Goal: Contribute content: Add original content to the website for others to see

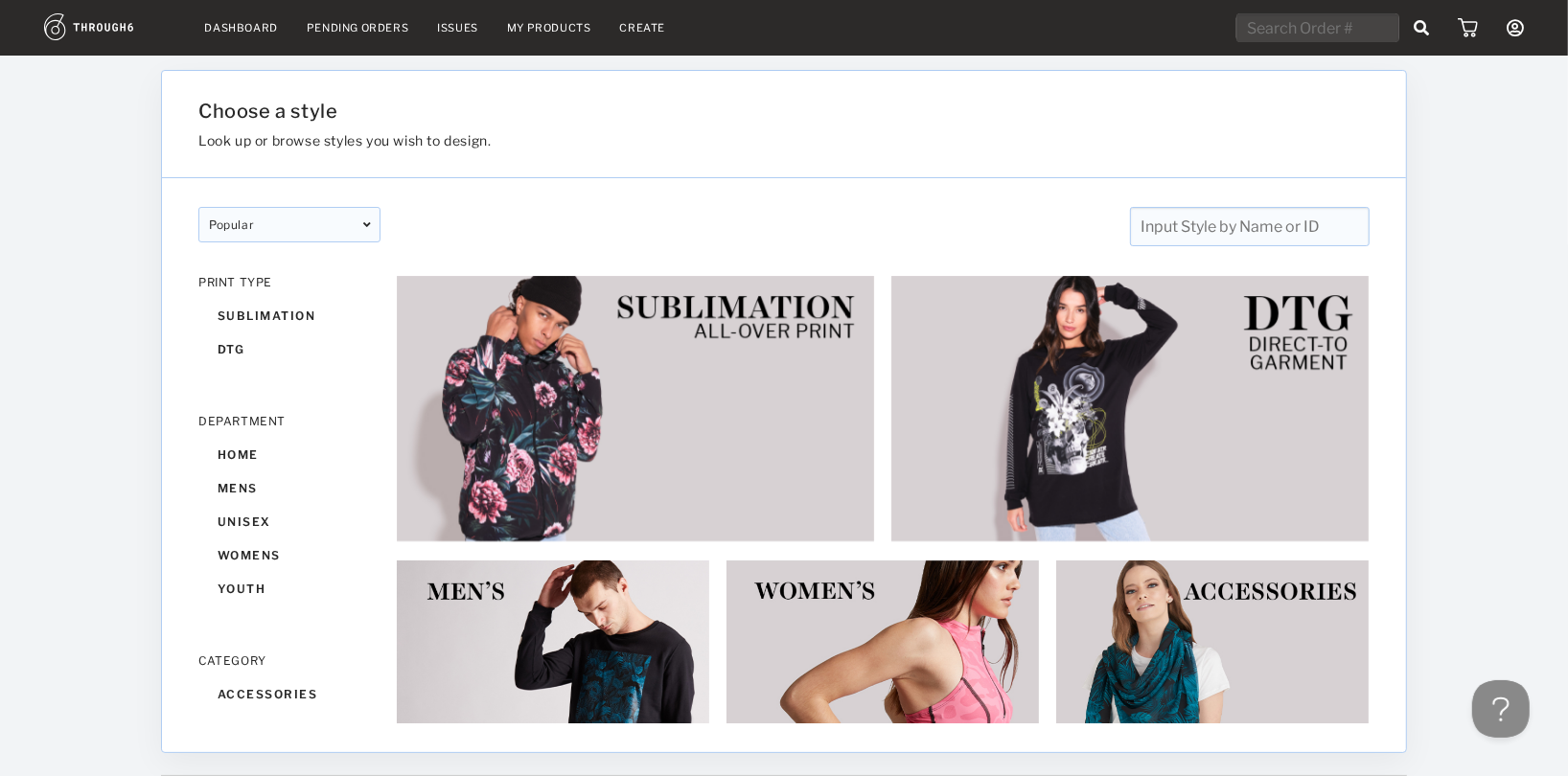
click at [537, 29] on link "My Products" at bounding box center [548, 28] width 84 height 14
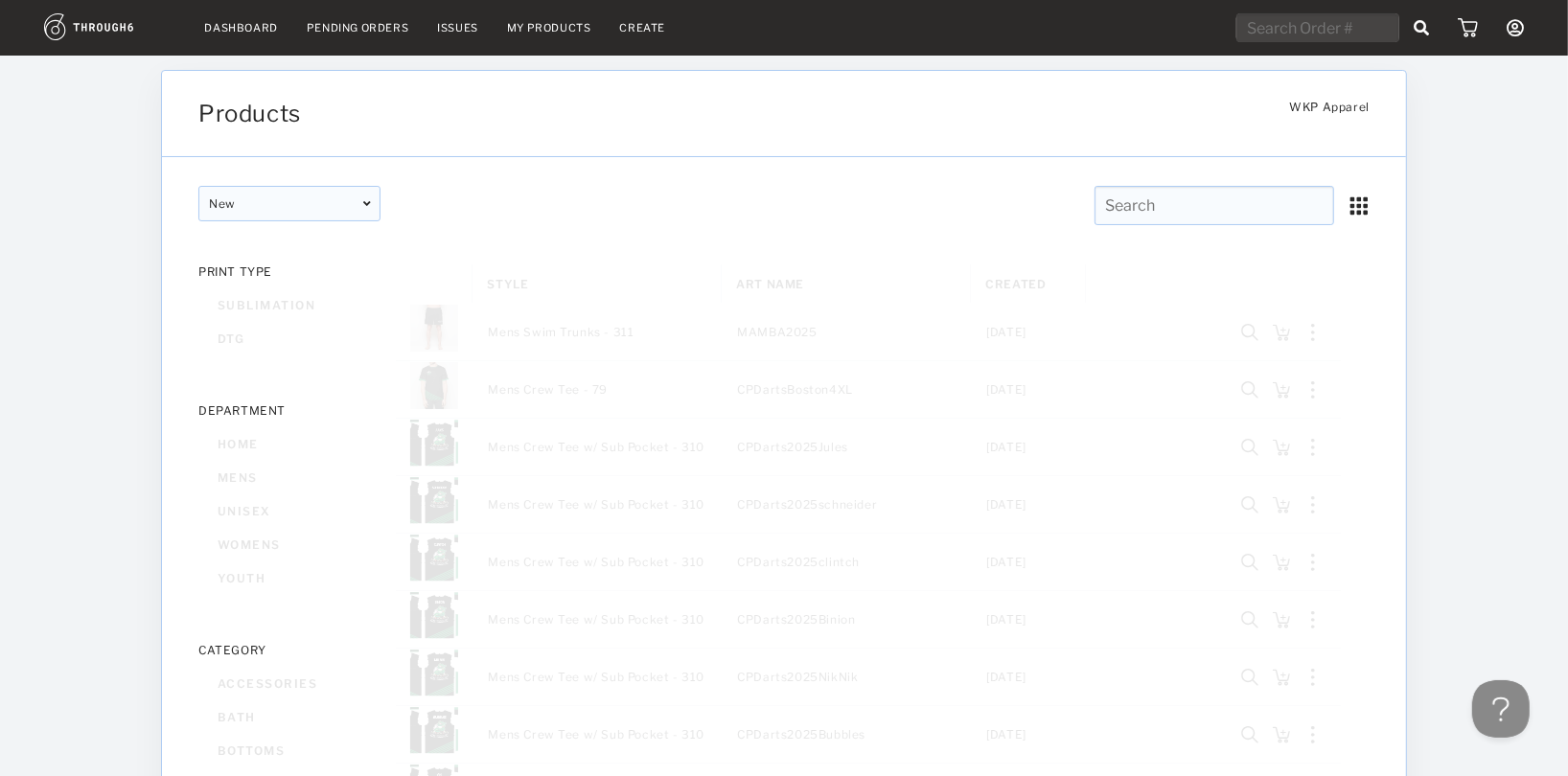
click at [242, 32] on link "Dashboard" at bounding box center [241, 28] width 73 height 14
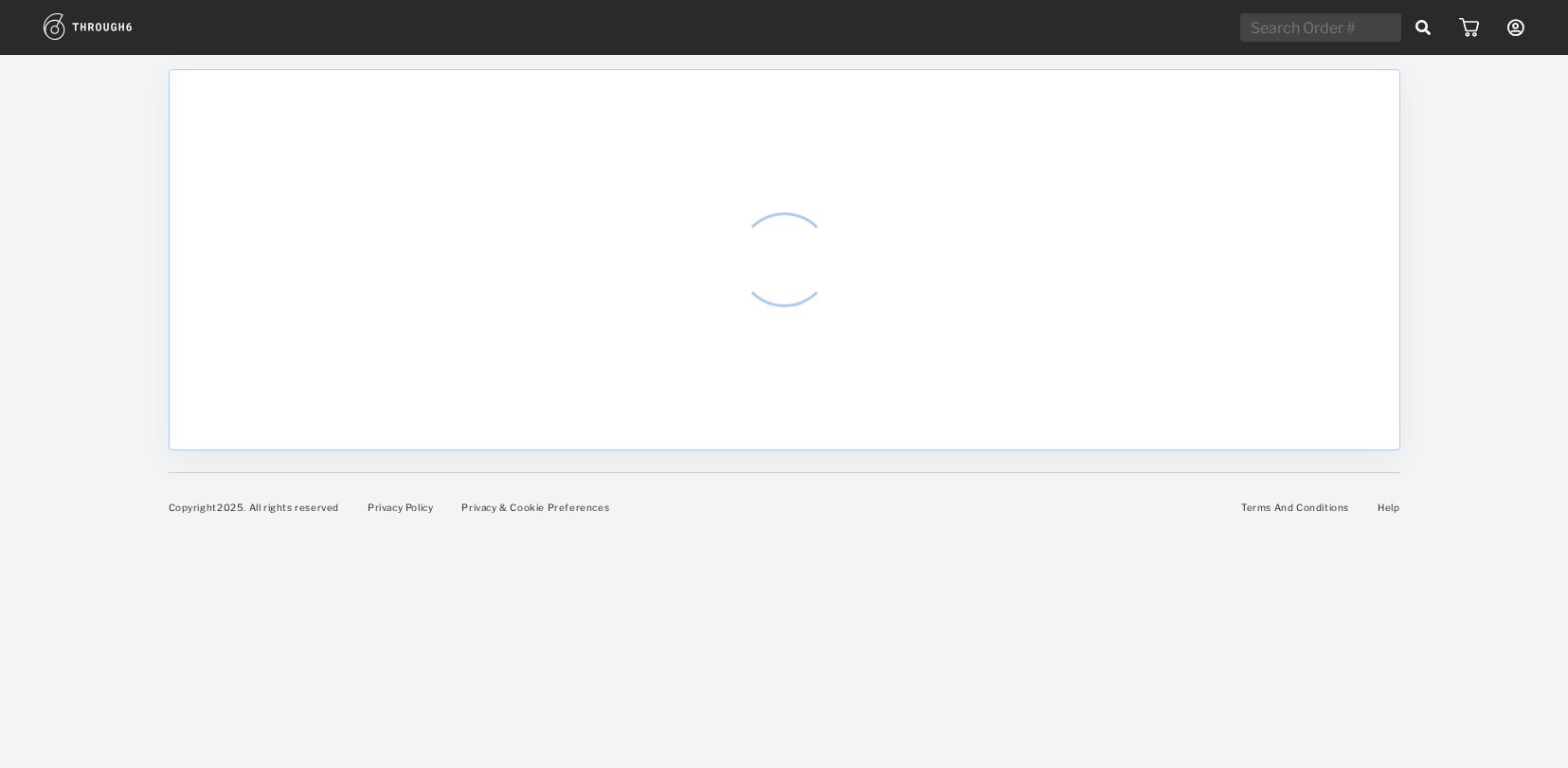
select select "7"
select select "2025"
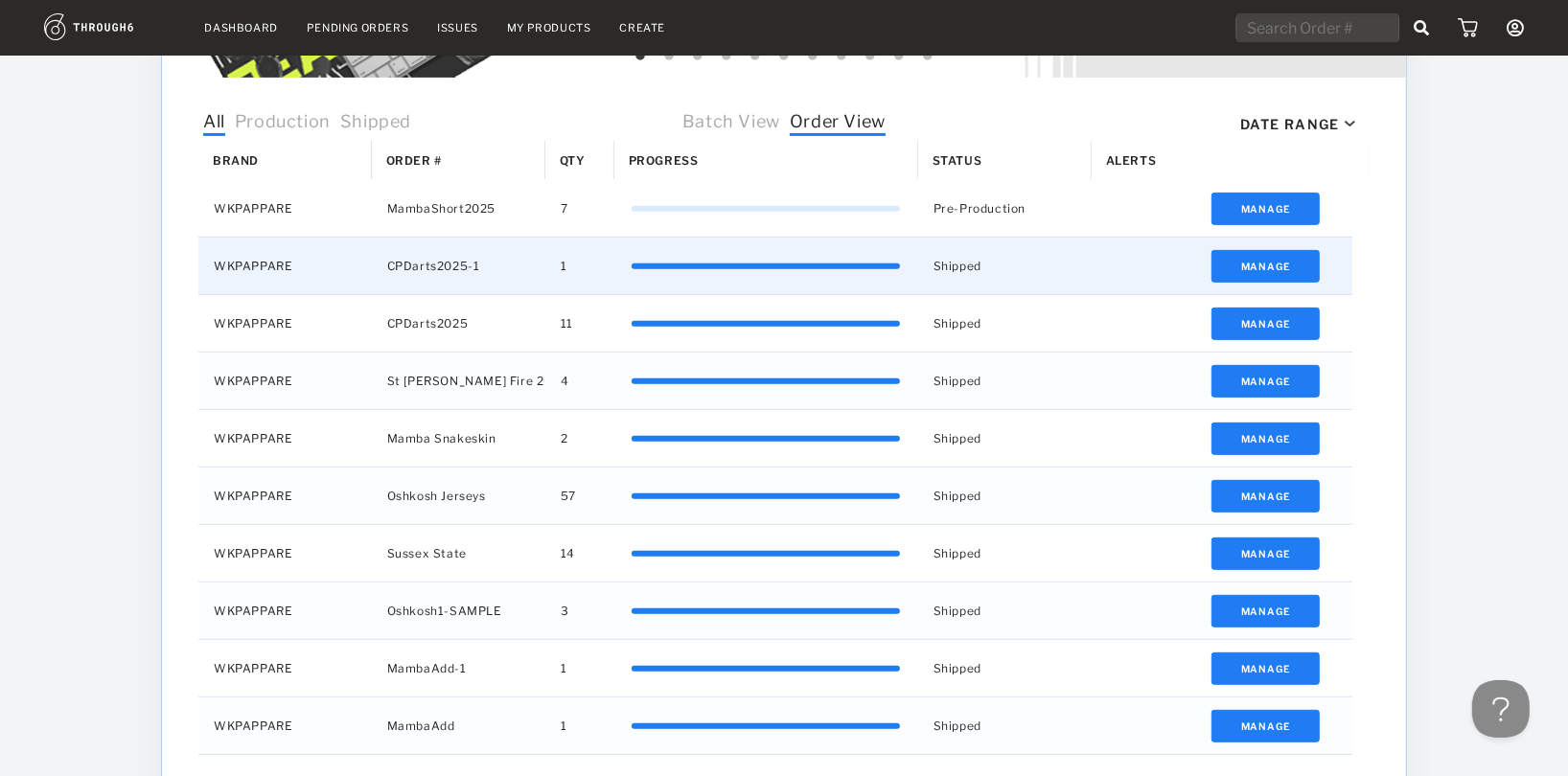
scroll to position [528, 0]
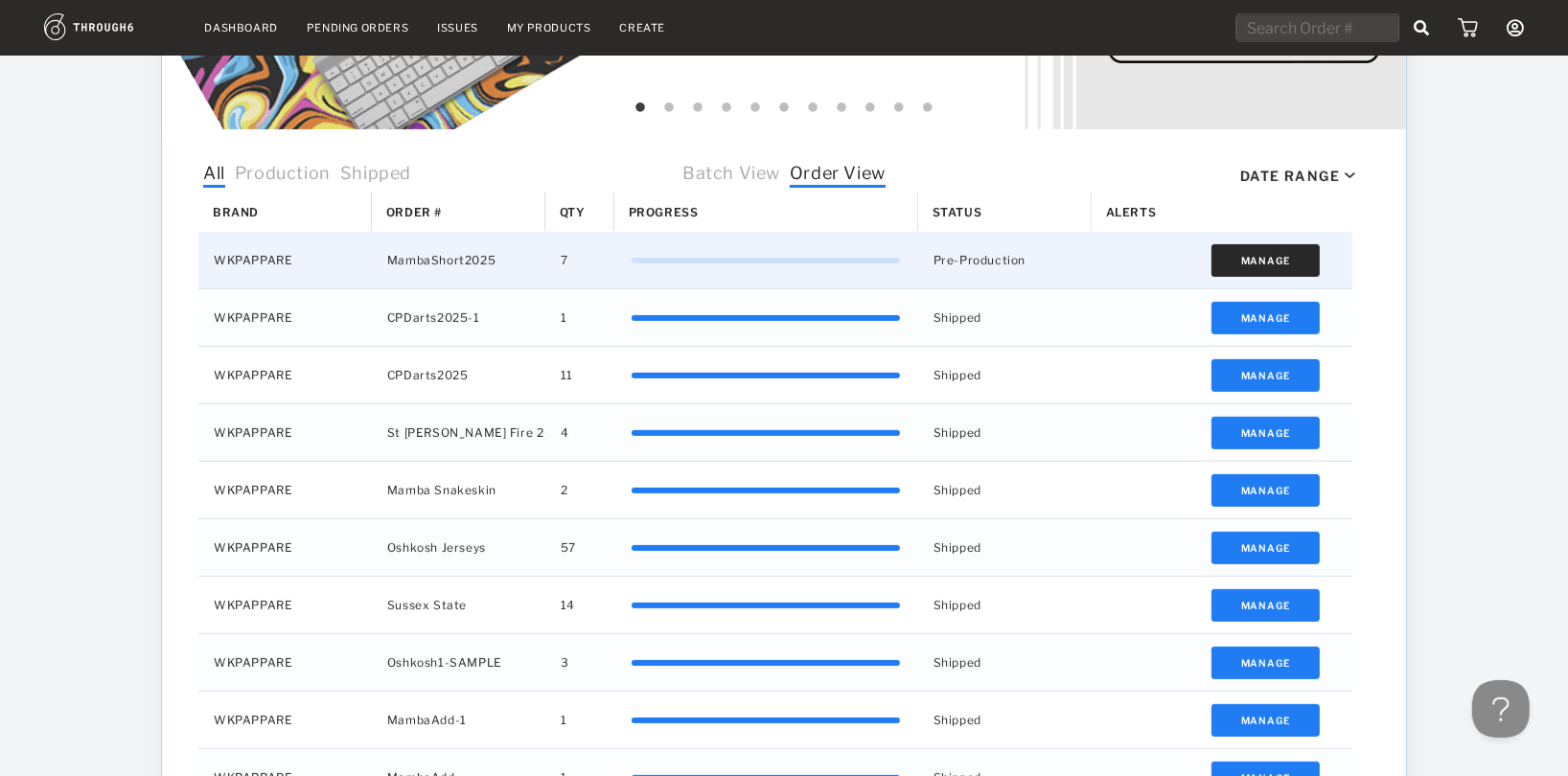
click at [1268, 263] on button "Manage" at bounding box center [1265, 261] width 108 height 33
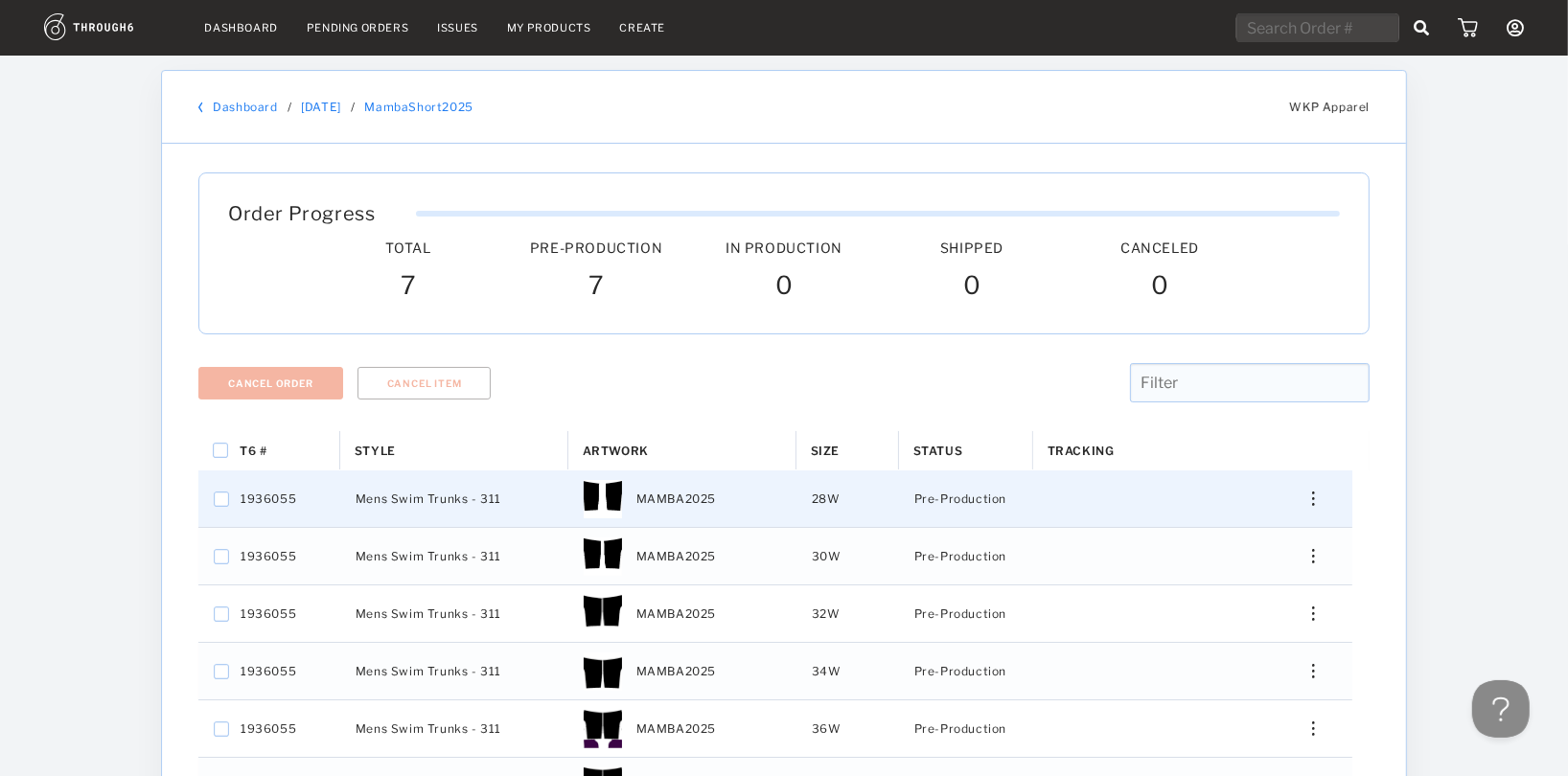
click at [230, 501] on div "1936055" at bounding box center [254, 499] width 82 height 54
checkbox input "false"
checkbox input "true"
click at [215, 454] on input "Press Space to toggle all rows selection (unchecked)" at bounding box center [220, 450] width 15 height 15
checkbox input "true"
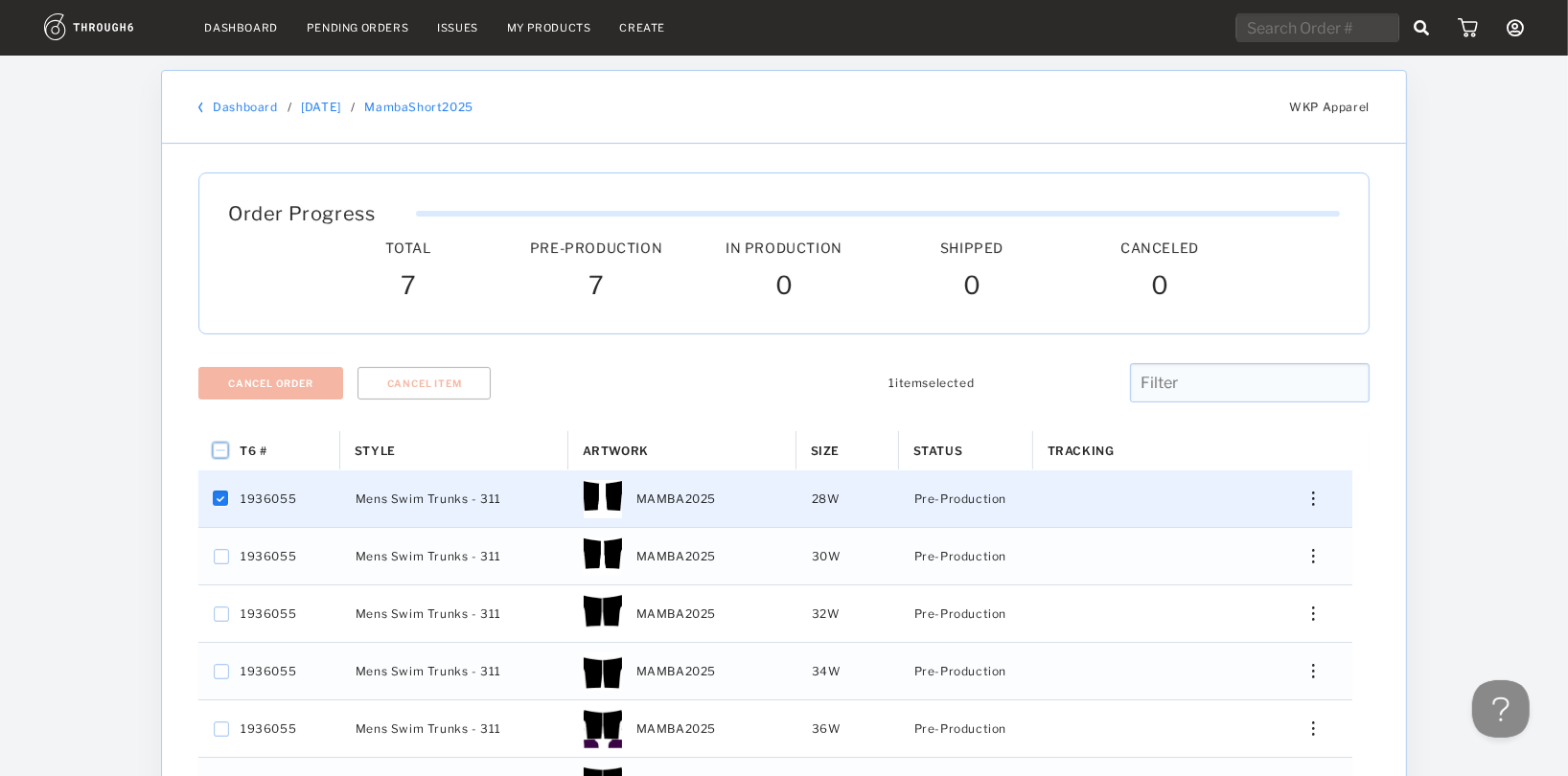
checkbox input "true"
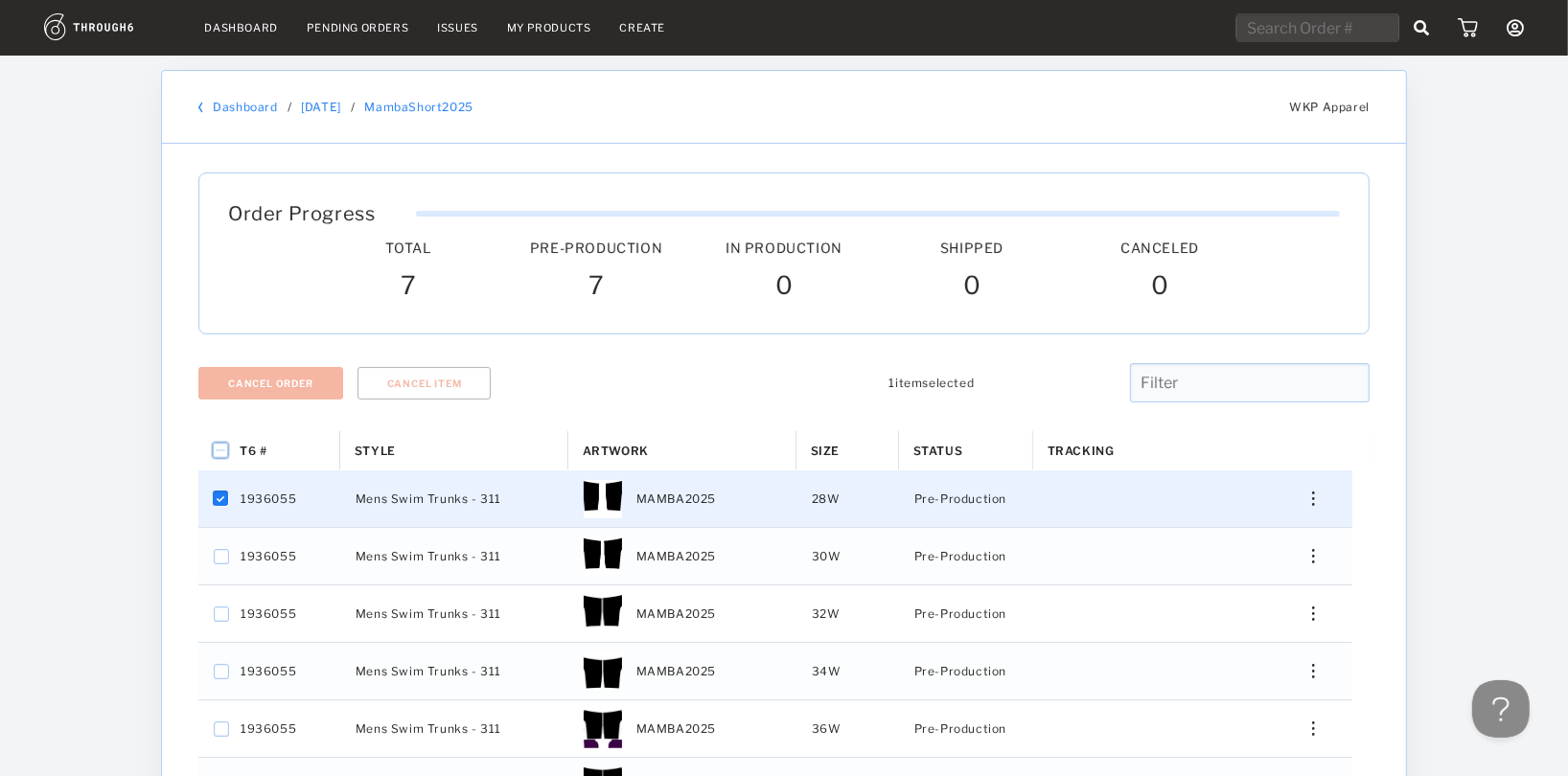
checkbox input "true"
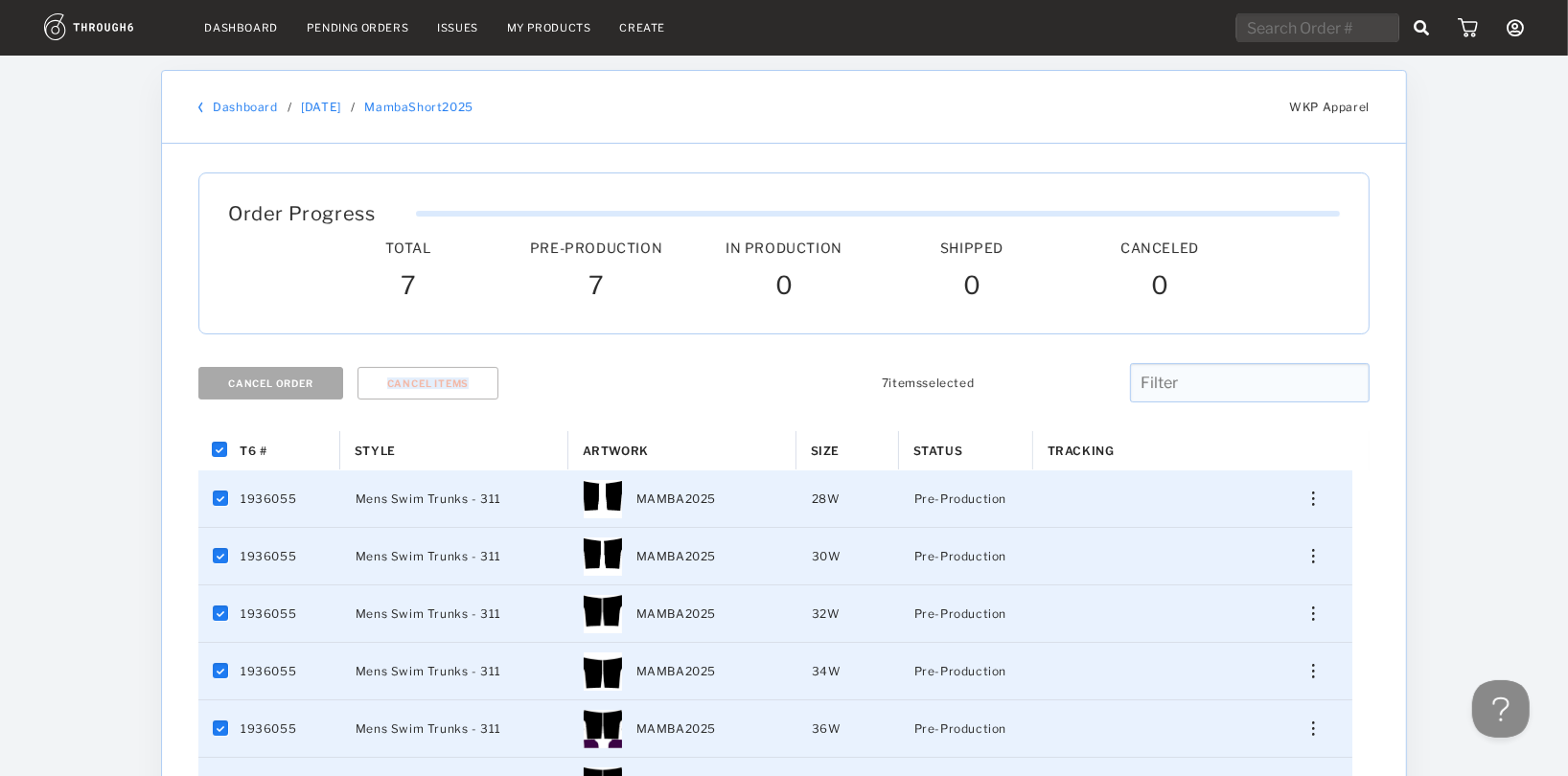
click at [303, 396] on div "Cancel Order Cancel Item s 7 item s selected" at bounding box center [783, 397] width 1186 height 68
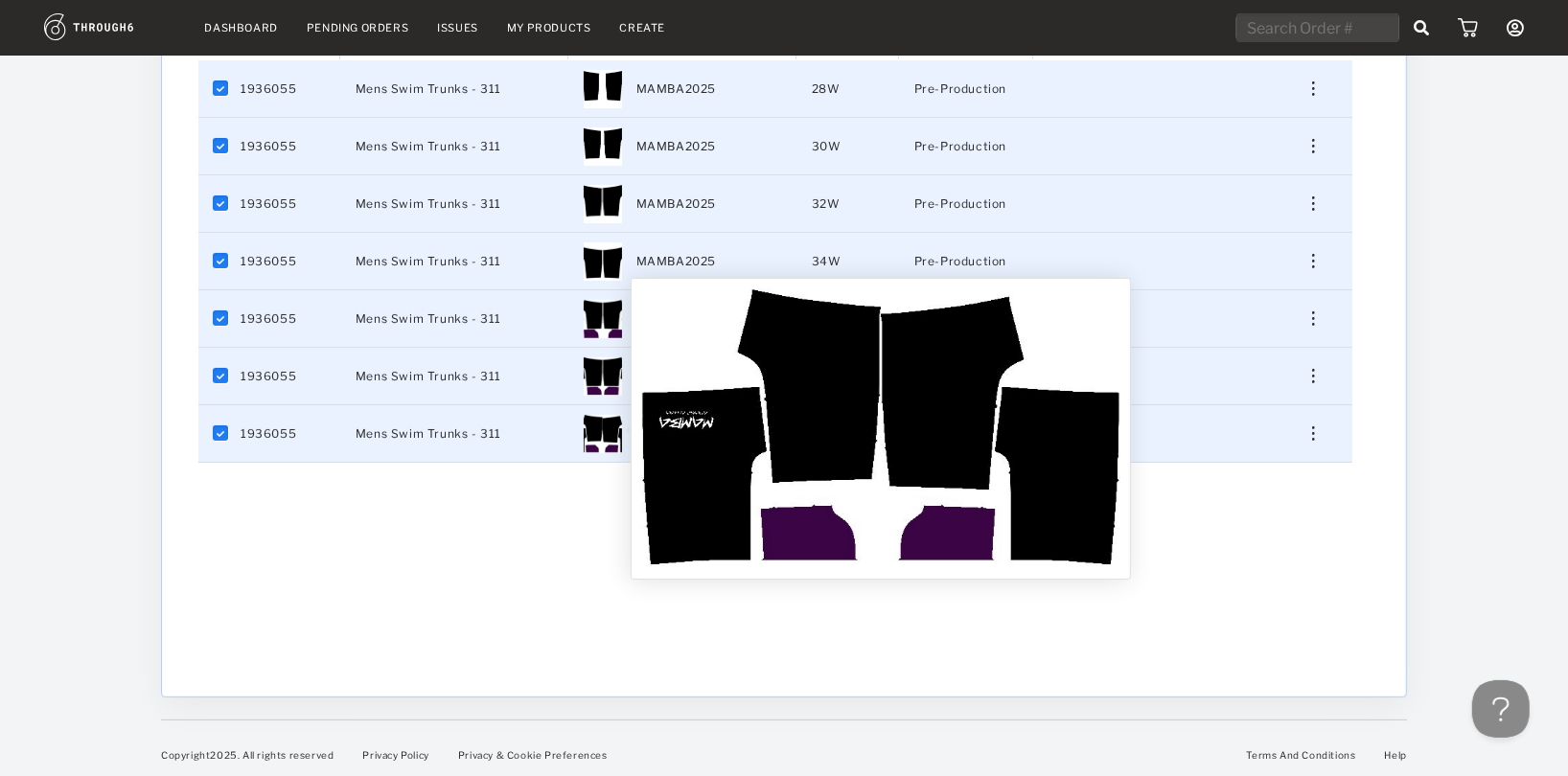
scroll to position [409, 0]
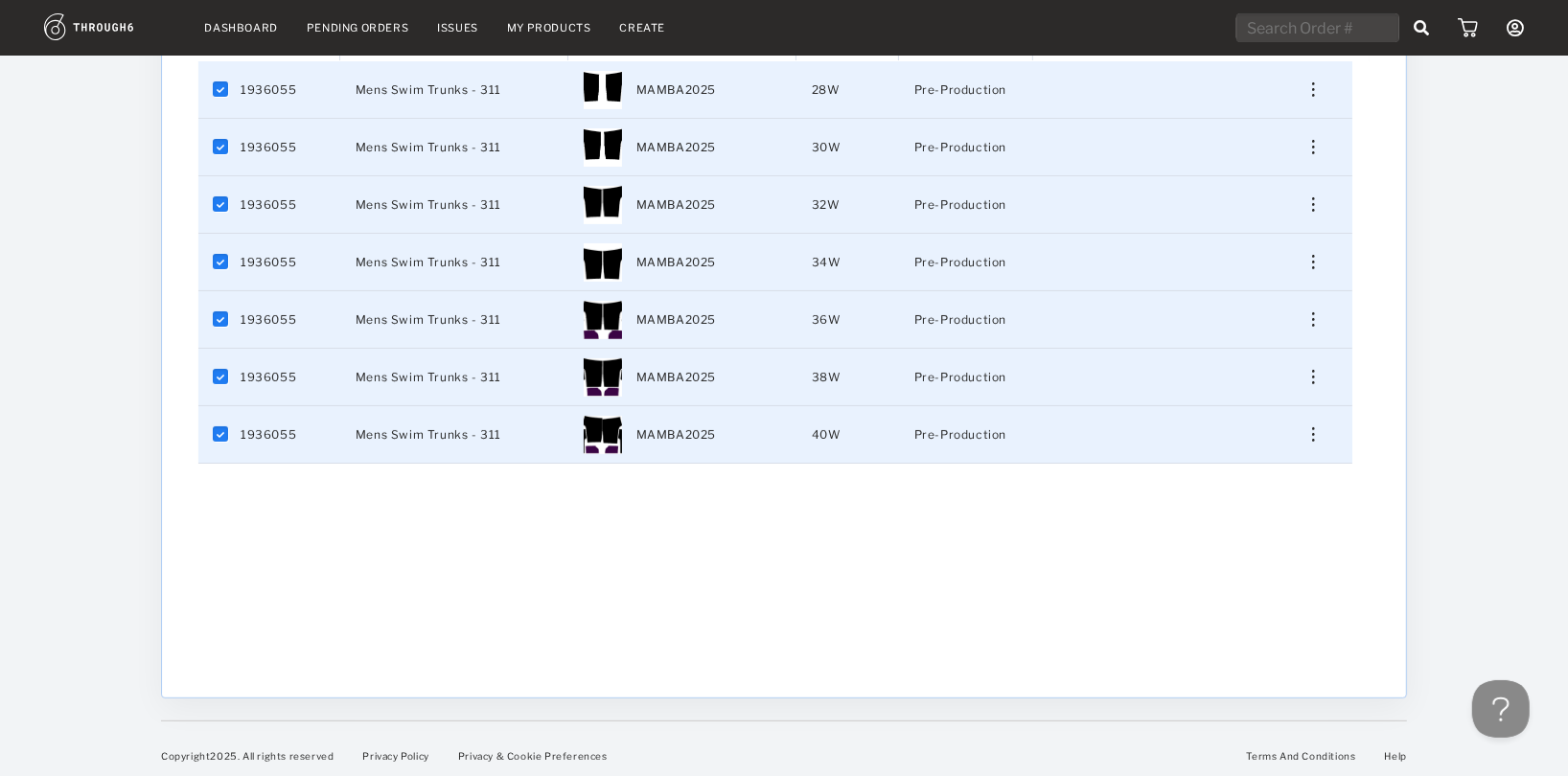
click at [142, 158] on div "Dashboard Pending Orders Issues My Products Create My Account Create New Brand …" at bounding box center [784, 187] width 1568 height 1192
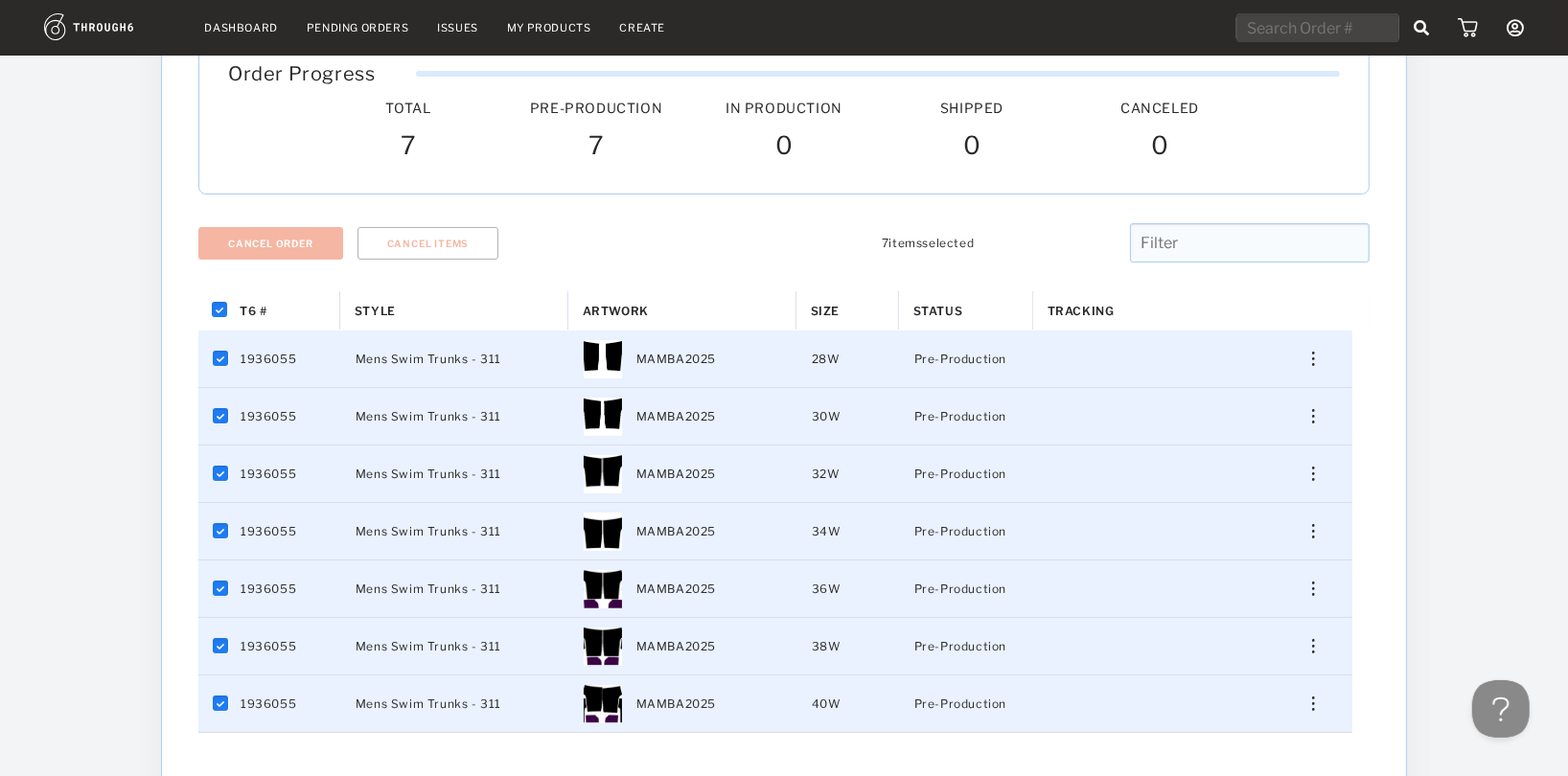
scroll to position [106, 0]
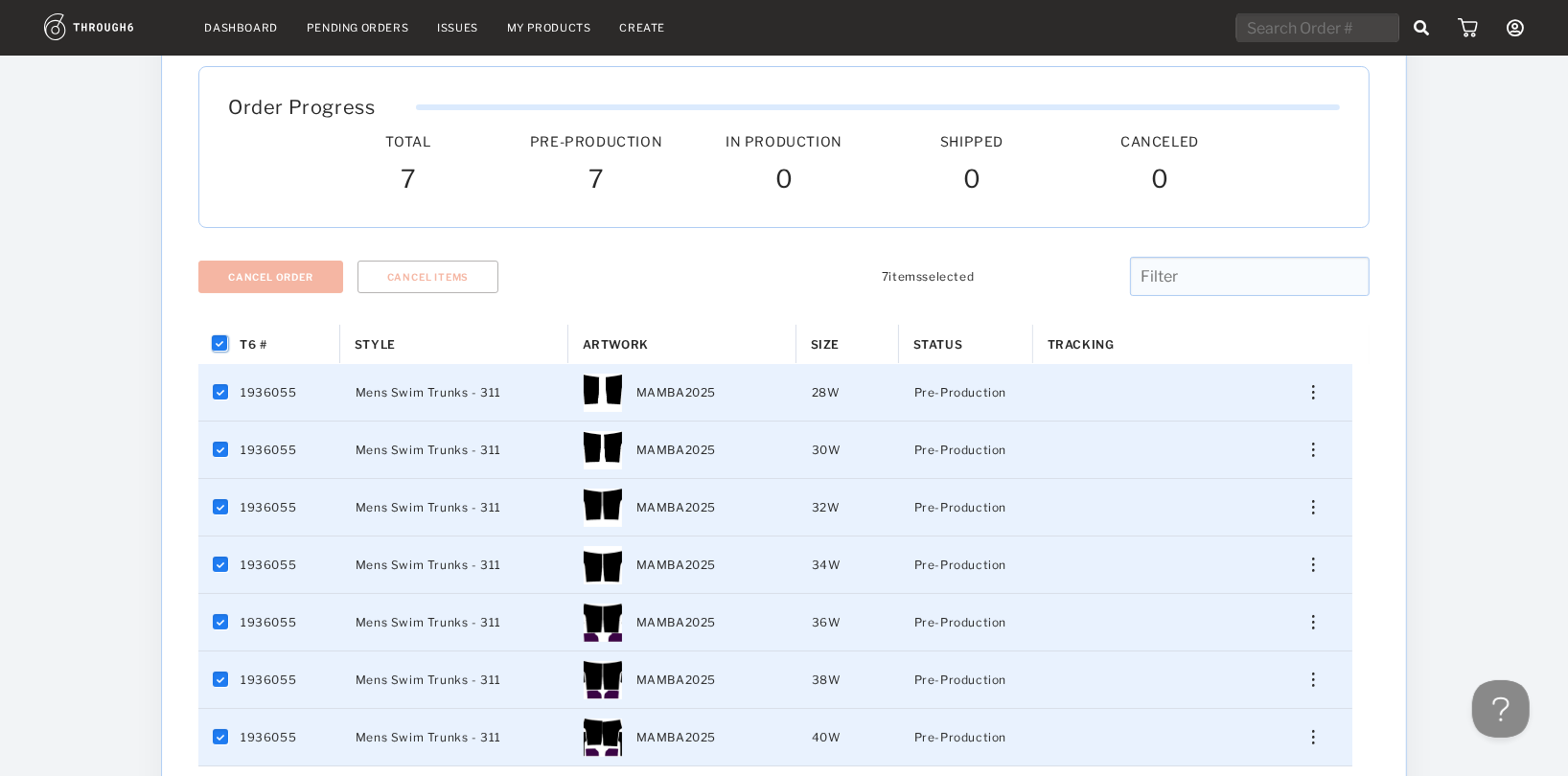
click at [222, 346] on input "Press Space to toggle all rows selection (checked)" at bounding box center [220, 344] width 15 height 15
checkbox input "false"
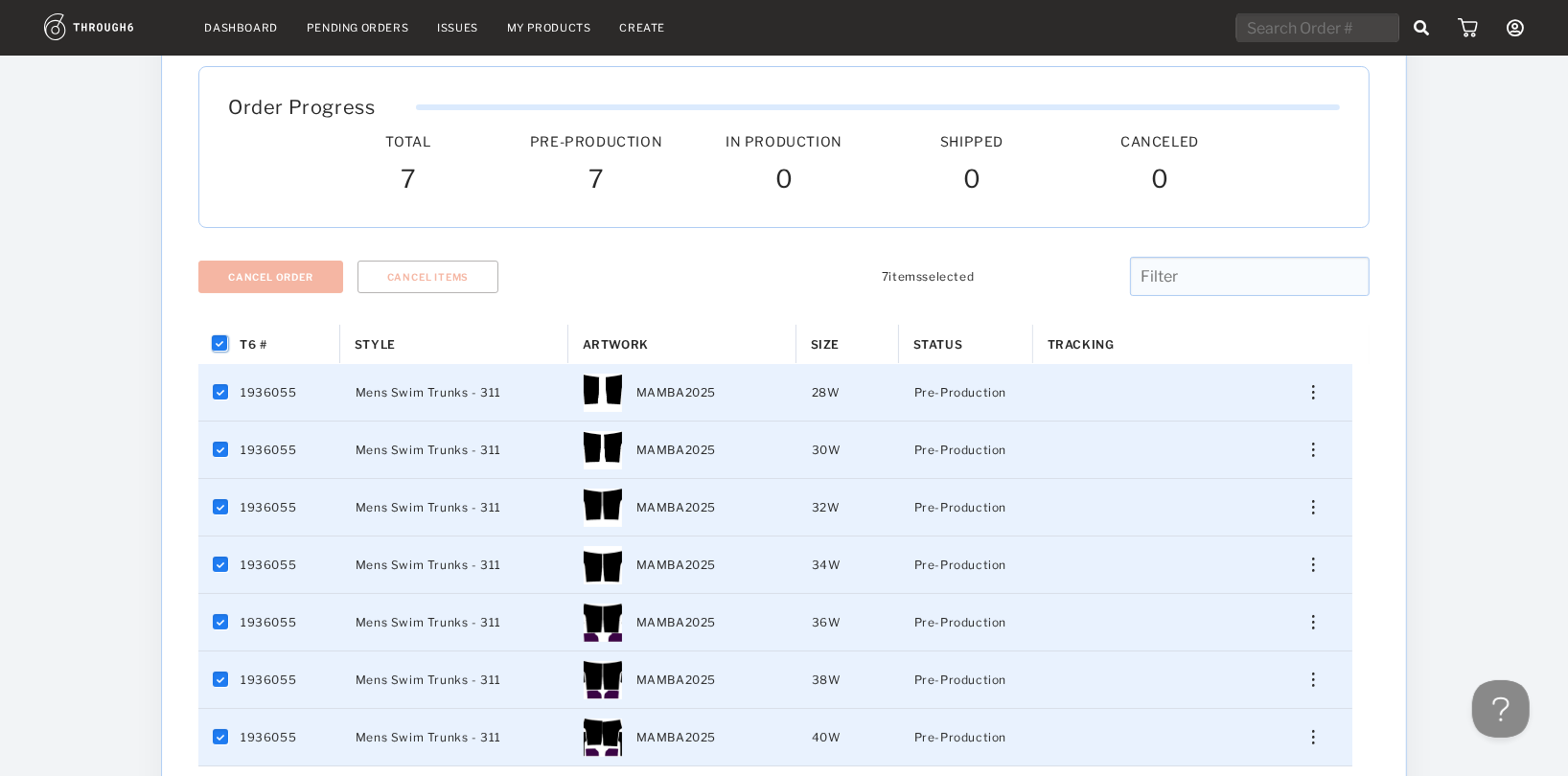
checkbox input "false"
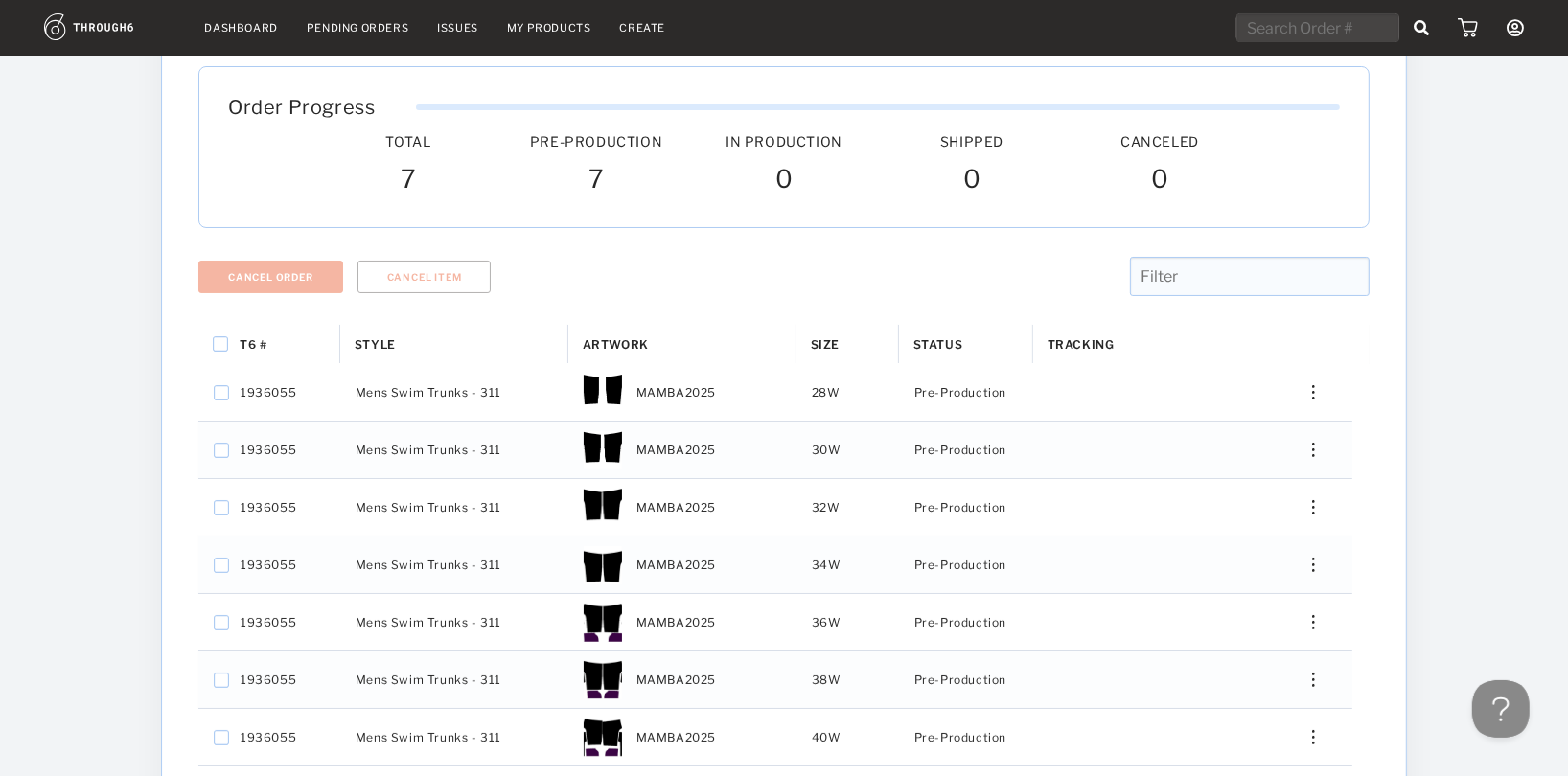
click at [659, 307] on div at bounding box center [783, 310] width 1171 height 29
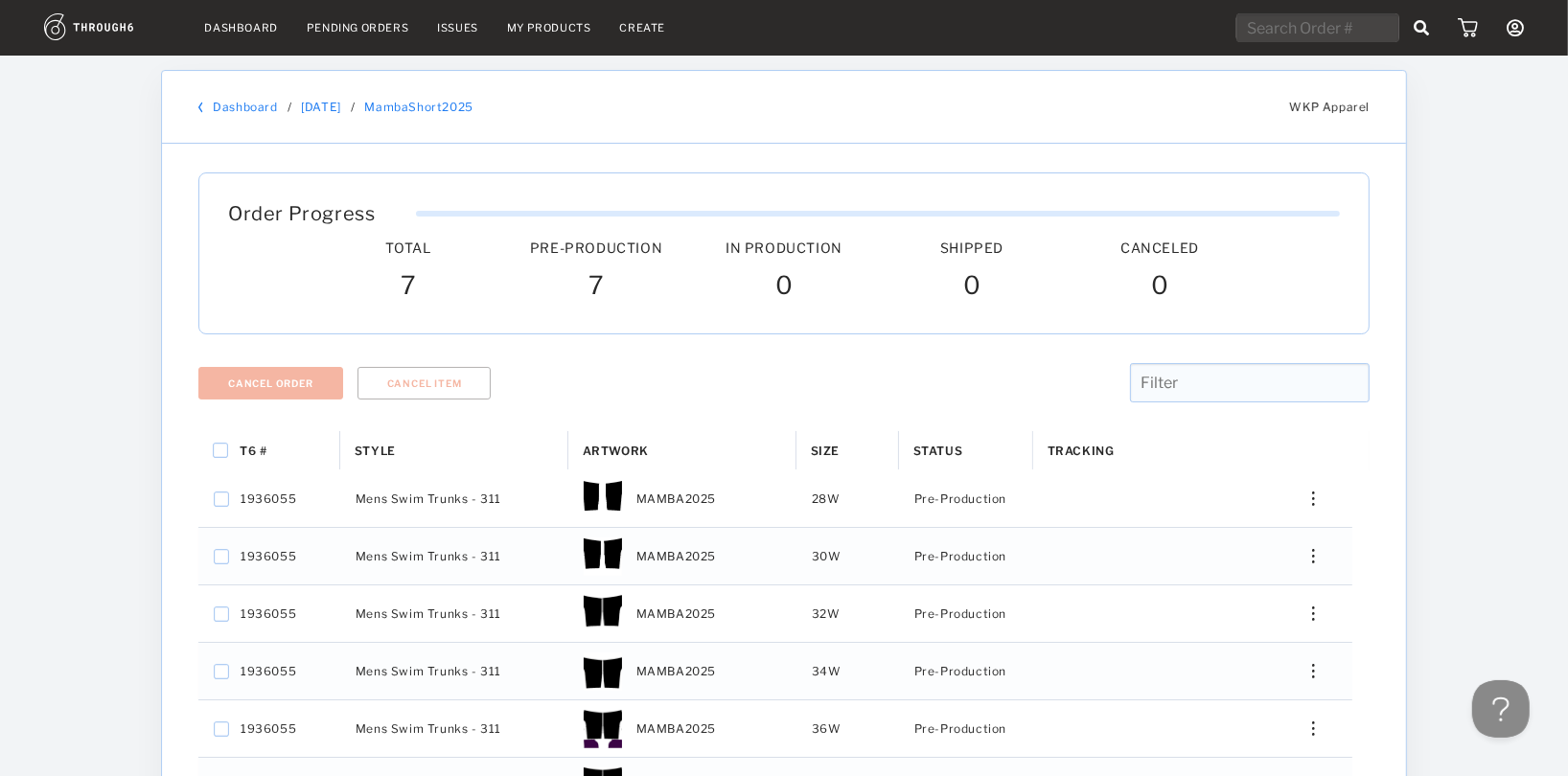
click at [666, 27] on nav "Dashboard Pending Orders Issues My Products Create My Account Create New Brand …" at bounding box center [784, 28] width 1479 height 30
click at [656, 32] on link "Create" at bounding box center [643, 28] width 46 height 14
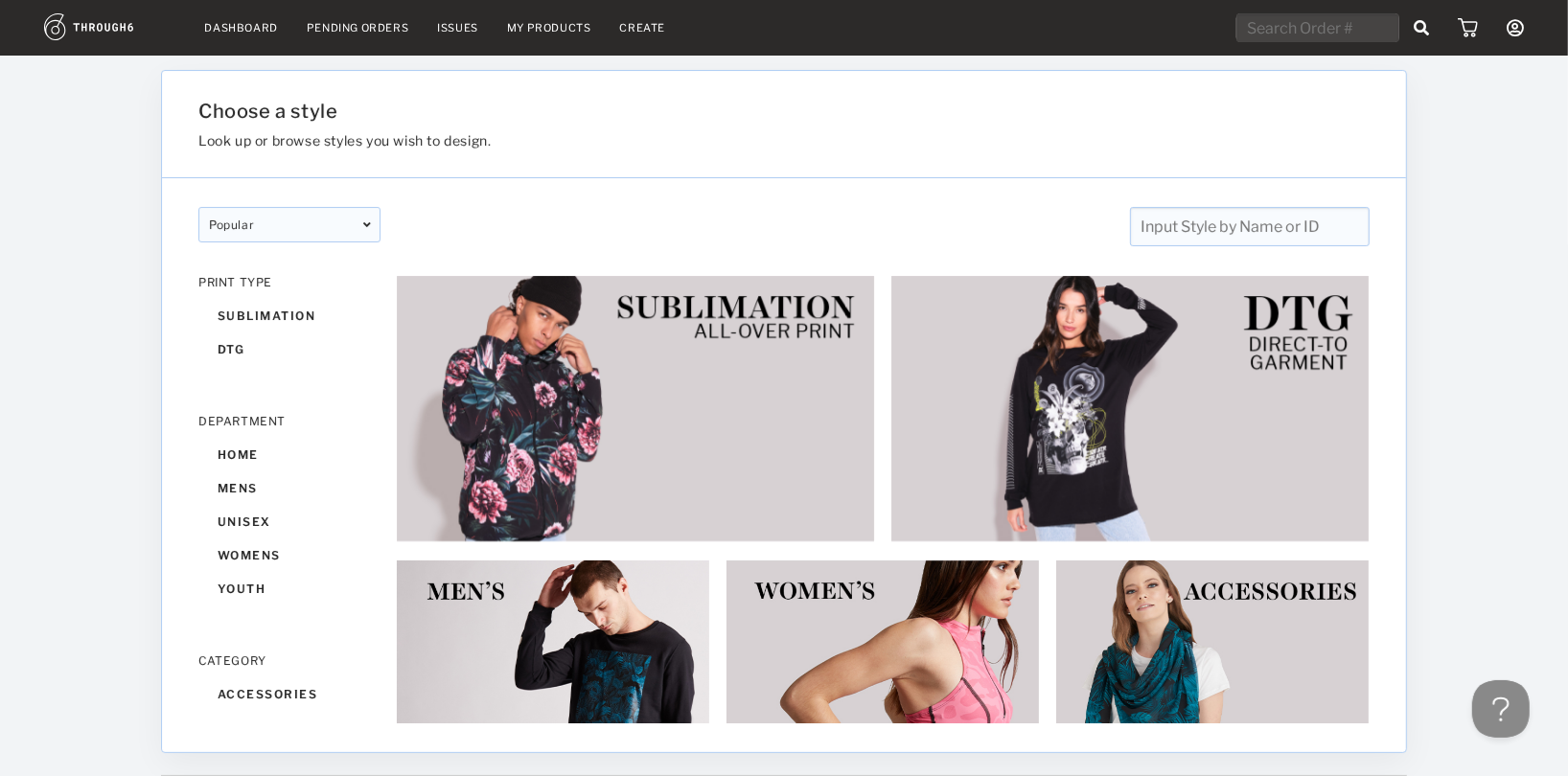
click at [1240, 227] on input "text" at bounding box center [1250, 226] width 240 height 40
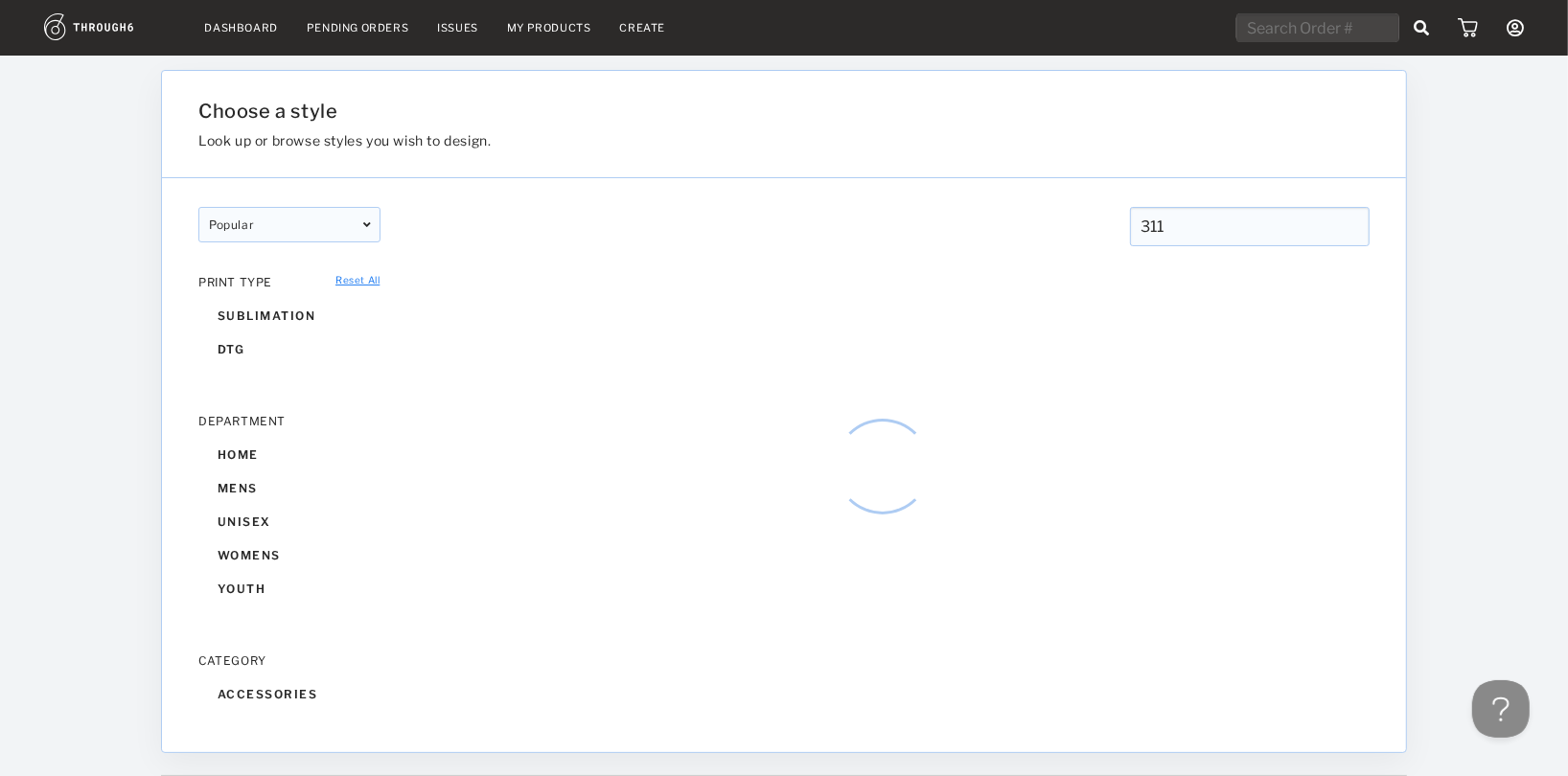
type input "311"
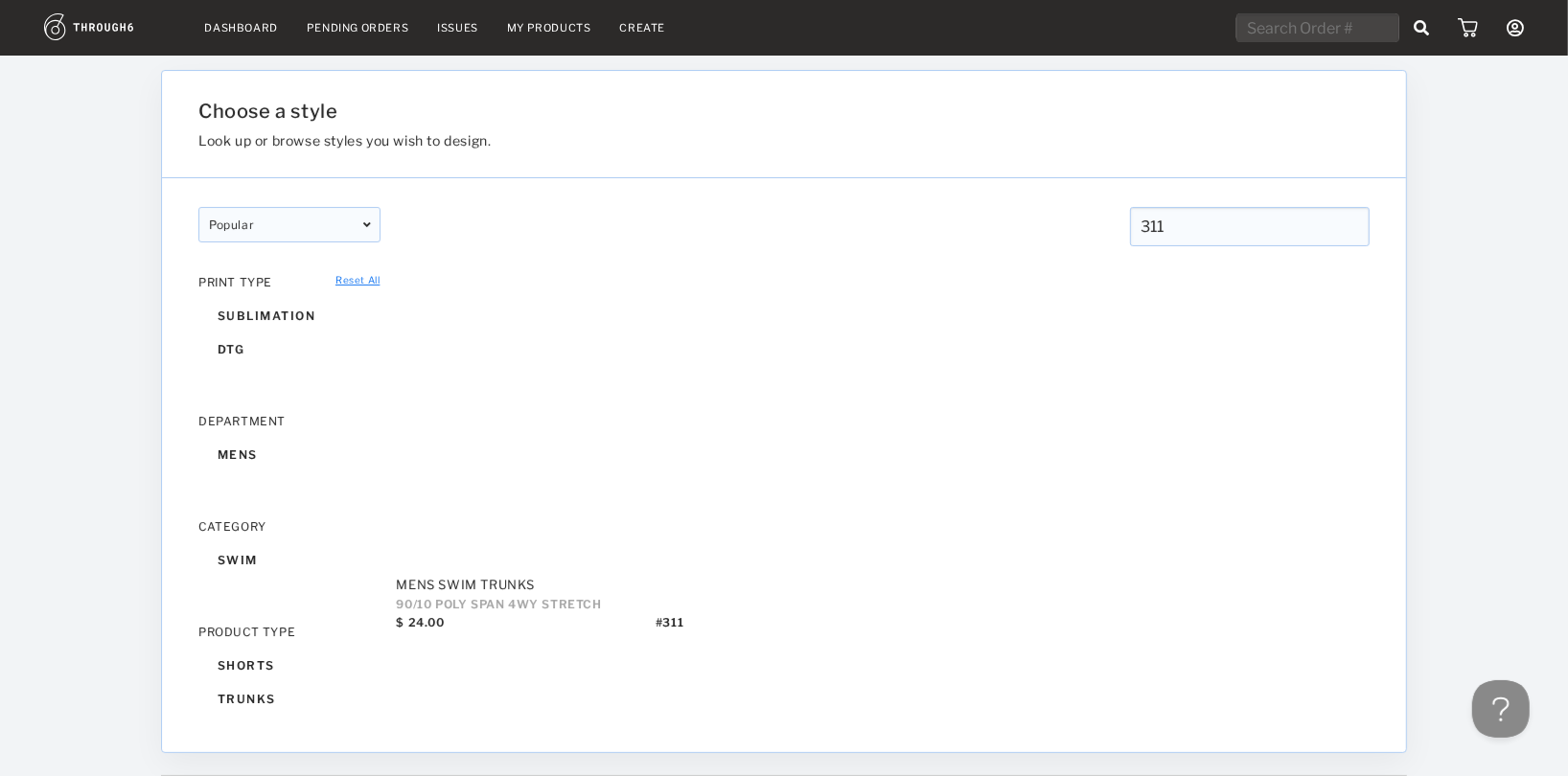
click at [542, 28] on link "My Products" at bounding box center [548, 28] width 84 height 14
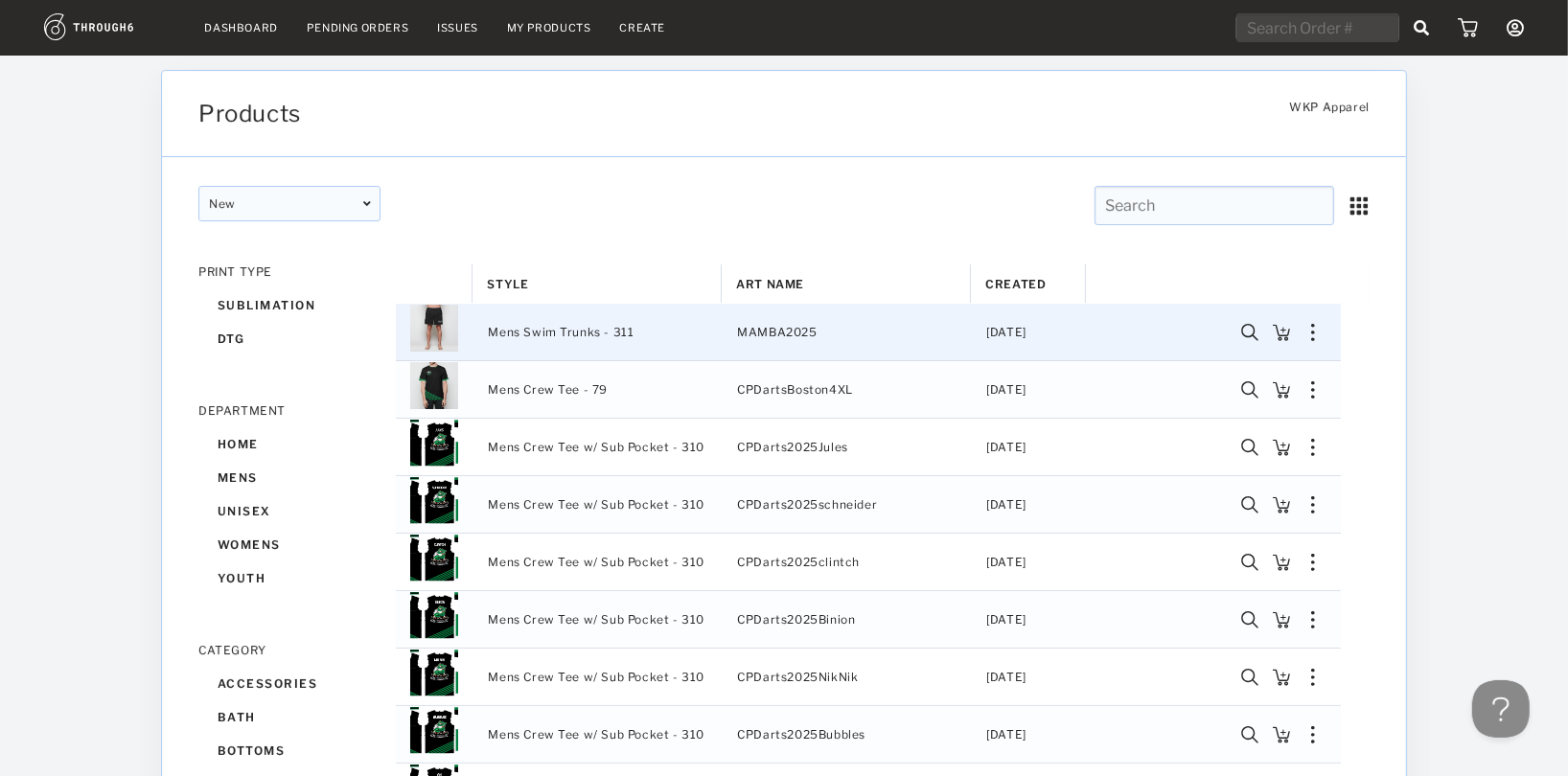
click at [585, 334] on span "Mens Swim Trunks - 311" at bounding box center [561, 332] width 146 height 25
click at [541, 337] on span "Mens Swim Trunks - 311" at bounding box center [561, 332] width 146 height 25
click at [541, 335] on span "Mens Swim Trunks - 311" at bounding box center [561, 332] width 146 height 25
click at [434, 327] on img "Press SPACE to deselect this row." at bounding box center [434, 328] width 48 height 48
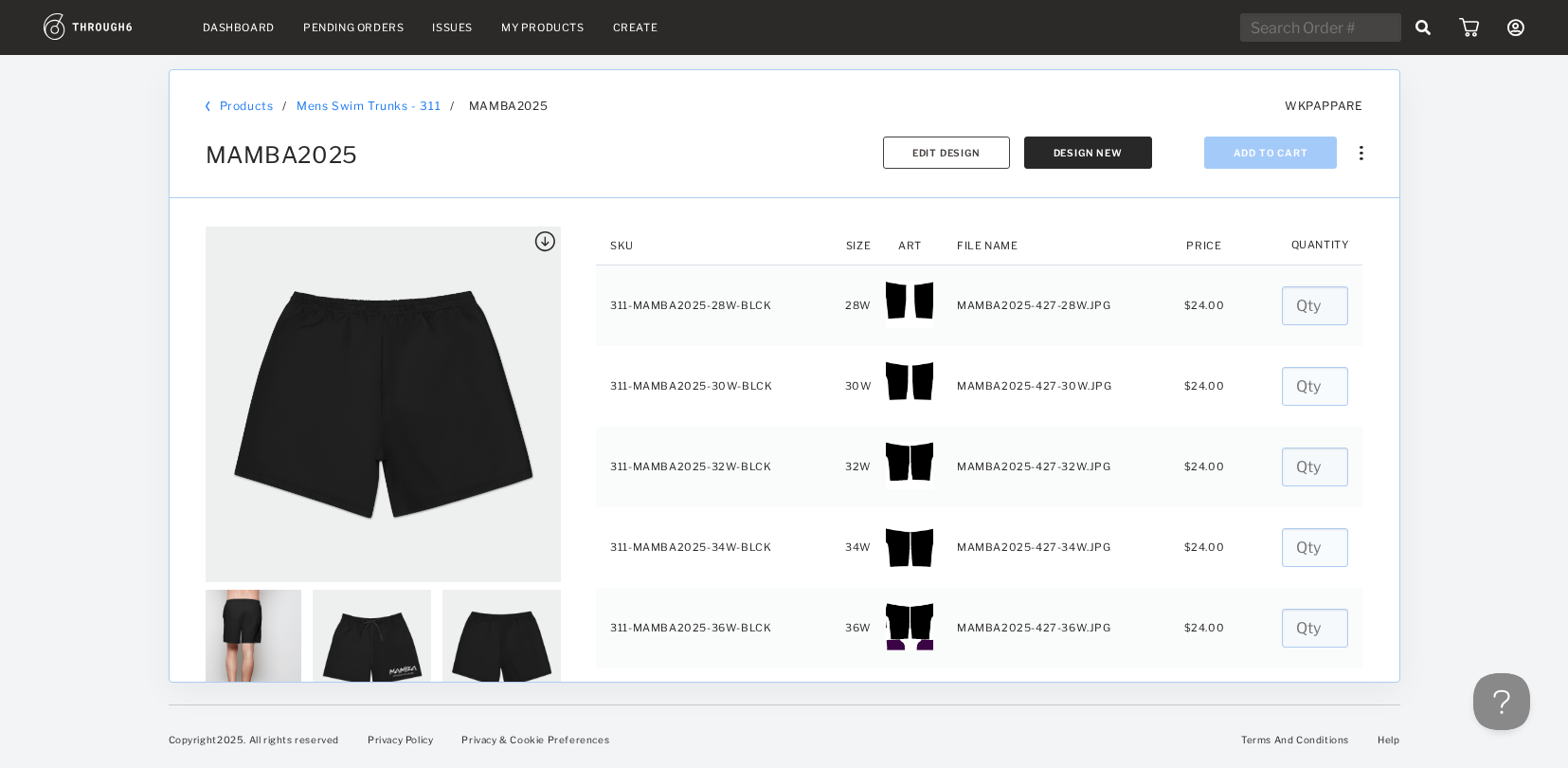
click at [544, 240] on img at bounding box center [545, 242] width 21 height 21
click at [955, 150] on span "Edit Design" at bounding box center [947, 153] width 68 height 11
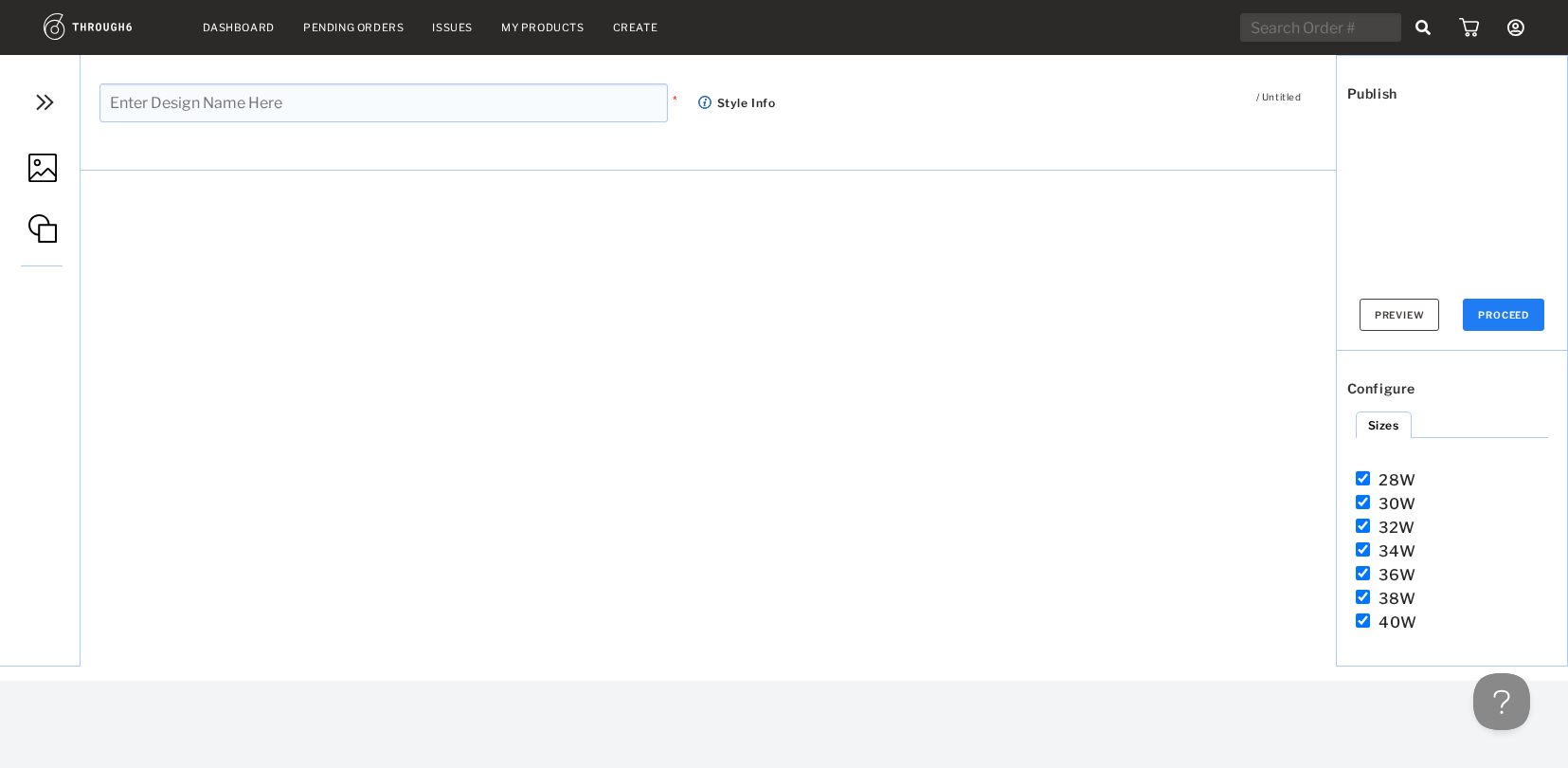
type input "MAMBA2025"
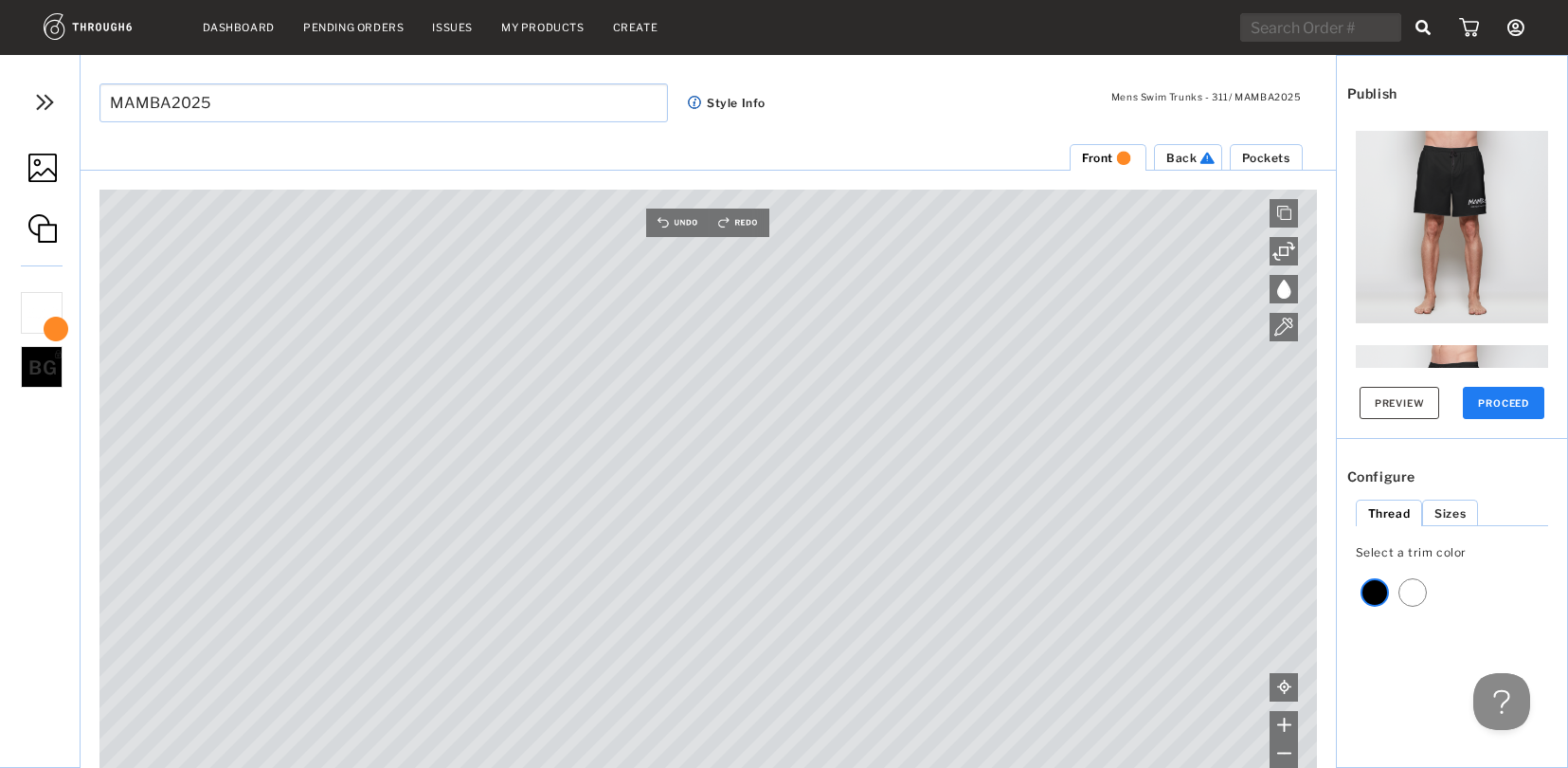
drag, startPoint x: 1005, startPoint y: 115, endPoint x: 929, endPoint y: 118, distance: 76.1
click at [1005, 115] on div "Mens Swim Trunks - 311 / MAMBA2025 MAMBA2025 * Style Info" at bounding box center [708, 116] width 1255 height 122
click at [539, 35] on nav "Dashboard Pending Orders Issues My Products Create My Account Create New Brand …" at bounding box center [784, 28] width 1481 height 30
click at [539, 31] on link "My Products" at bounding box center [542, 28] width 83 height 13
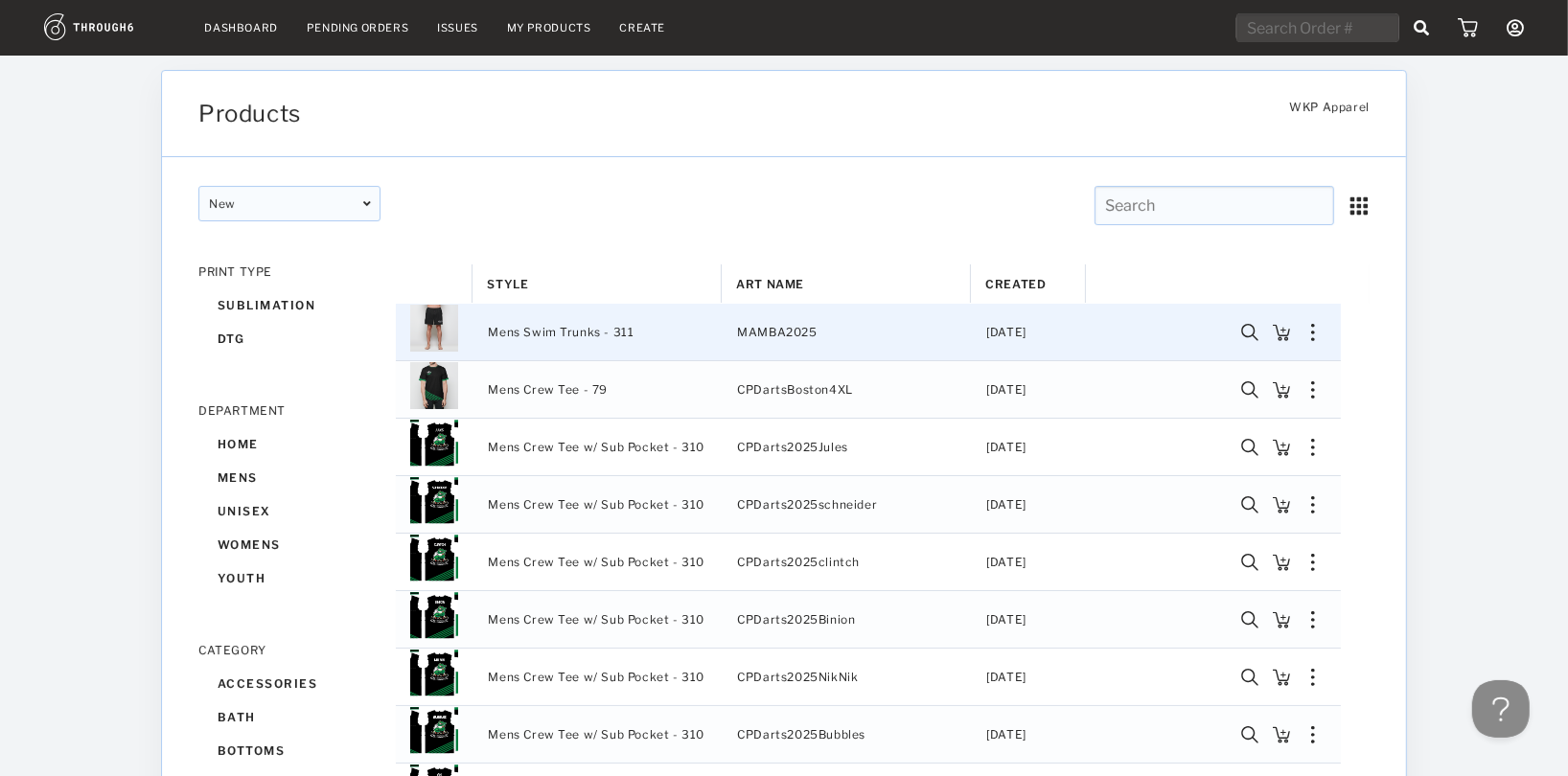
click at [1317, 333] on div "Press SPACE to select this row." at bounding box center [1313, 332] width 33 height 17
click at [1261, 340] on div "Copy Product" at bounding box center [1215, 355] width 170 height 41
click at [572, 17] on nav "Dashboard Pending Orders Issues My Products Create My Account Create New Brand …" at bounding box center [784, 28] width 1479 height 30
click at [568, 27] on link "My Products" at bounding box center [548, 28] width 84 height 14
click at [1312, 339] on div "Copy Product Delete" at bounding box center [1263, 331] width 154 height 56
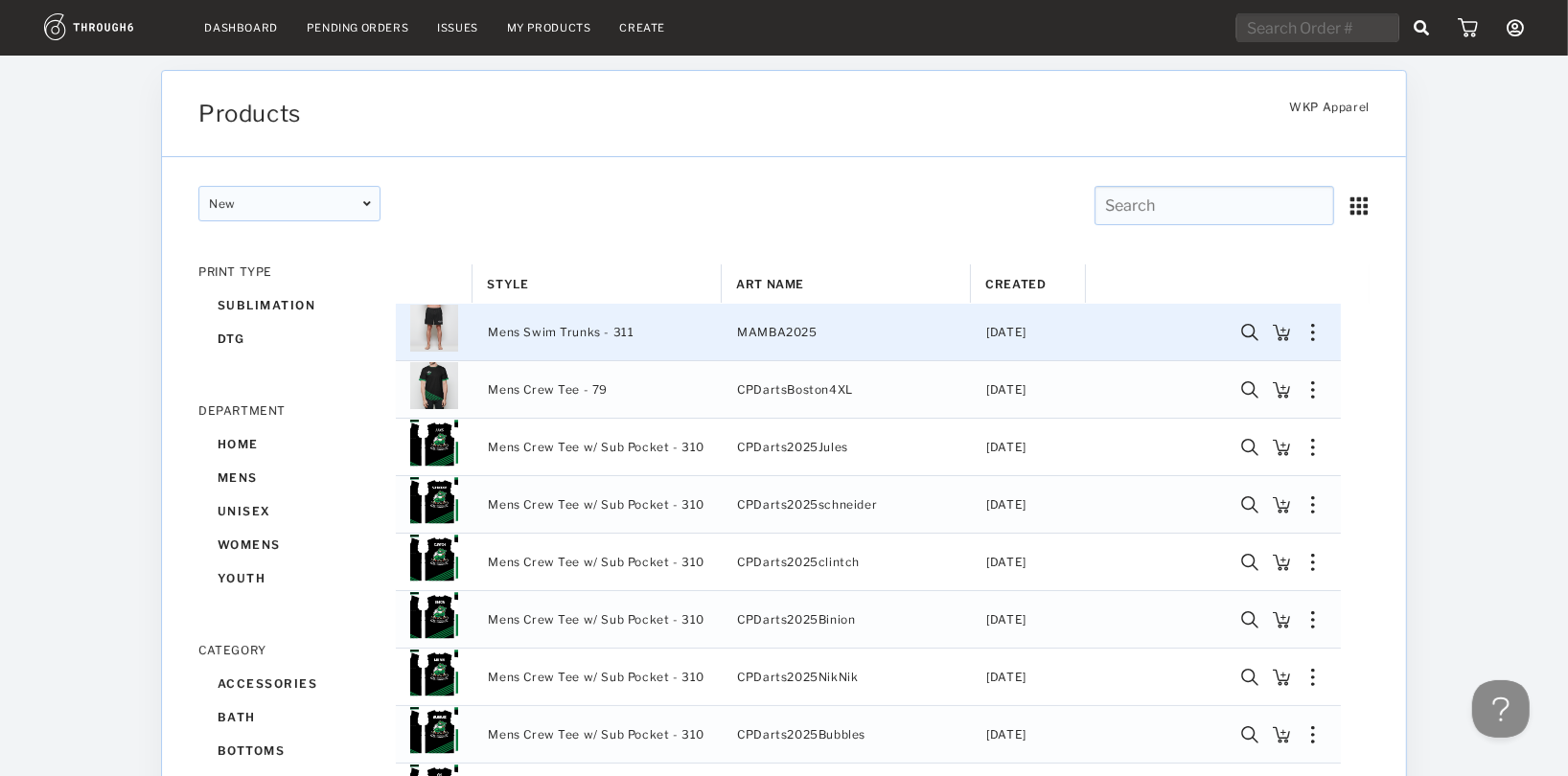
click at [1313, 333] on img "Press SPACE to deselect this row." at bounding box center [1313, 332] width 4 height 17
click at [1258, 360] on div "Copy Product" at bounding box center [1215, 355] width 170 height 41
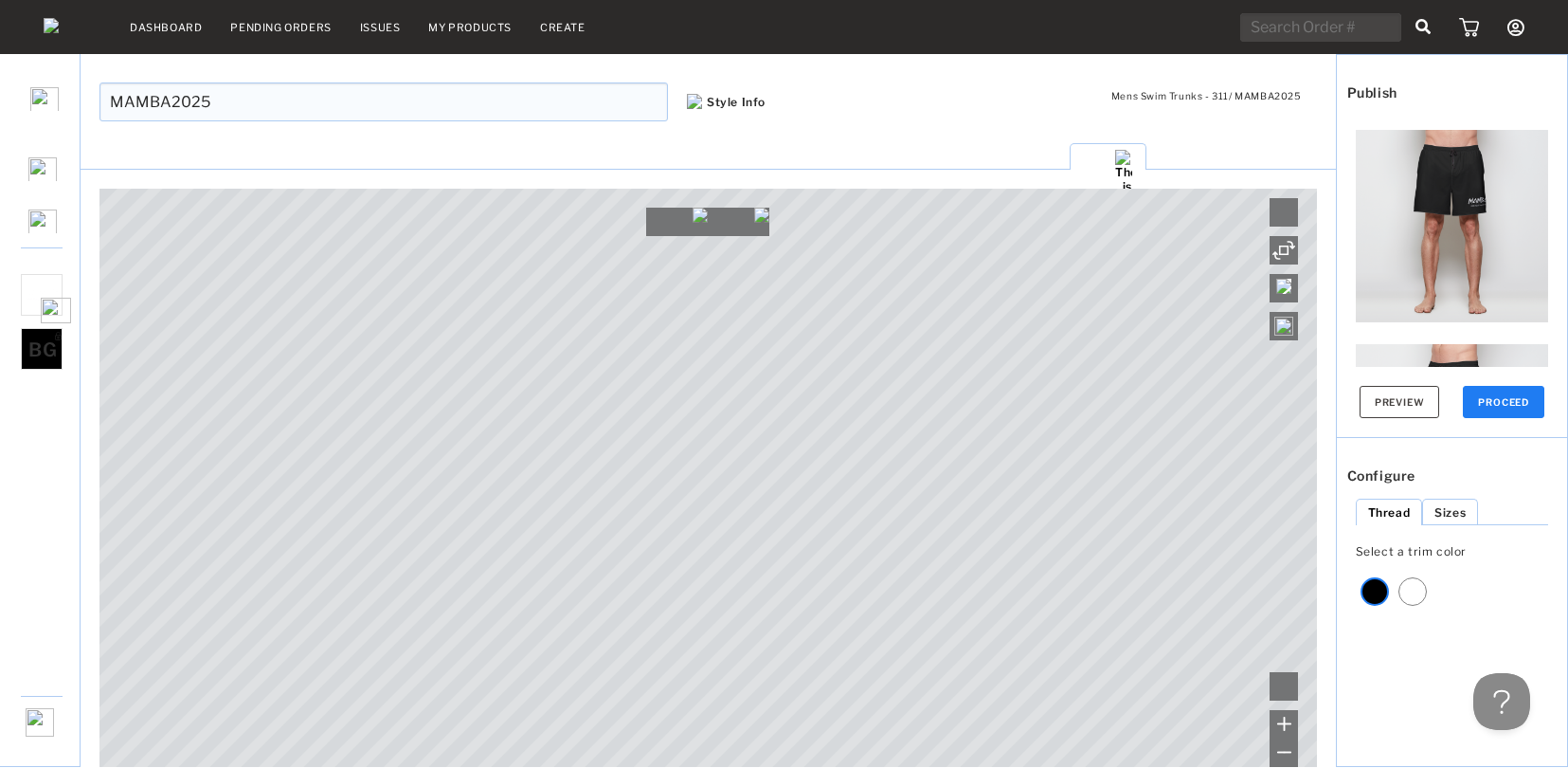
click at [317, 97] on input "MAMBA2025" at bounding box center [383, 101] width 569 height 39
type input "MAMBAGrey"
click at [1281, 293] on img at bounding box center [1284, 286] width 15 height 15
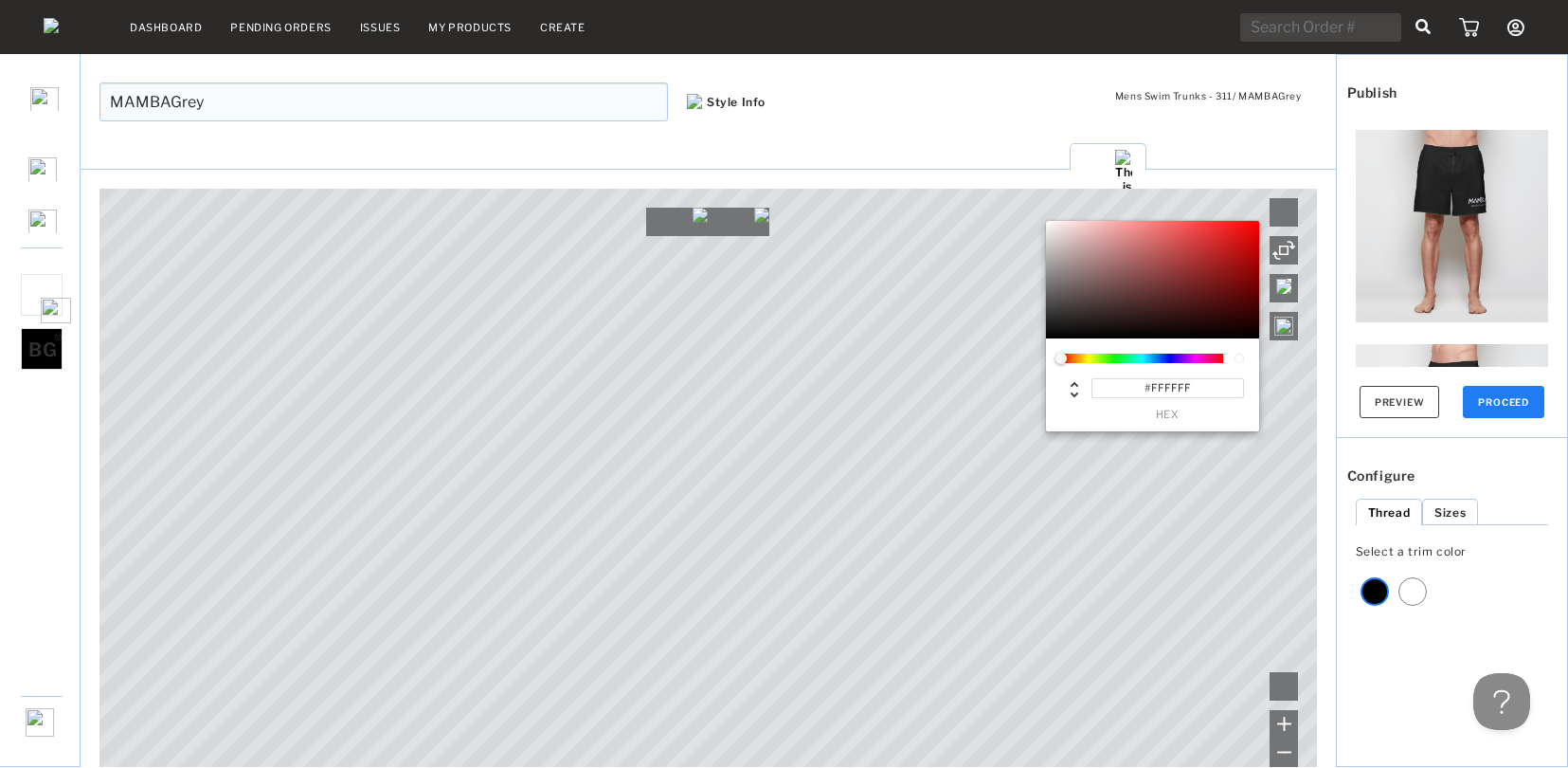
drag, startPoint x: 1207, startPoint y: 390, endPoint x: 1072, endPoint y: 369, distance: 136.6
click at [1072, 369] on div "#FFFFFF hex" at bounding box center [1152, 391] width 183 height 56
paste input "808080"
click at [1210, 398] on input "#808080" at bounding box center [1168, 387] width 153 height 20
click at [1211, 391] on input "#808080" at bounding box center [1168, 387] width 153 height 20
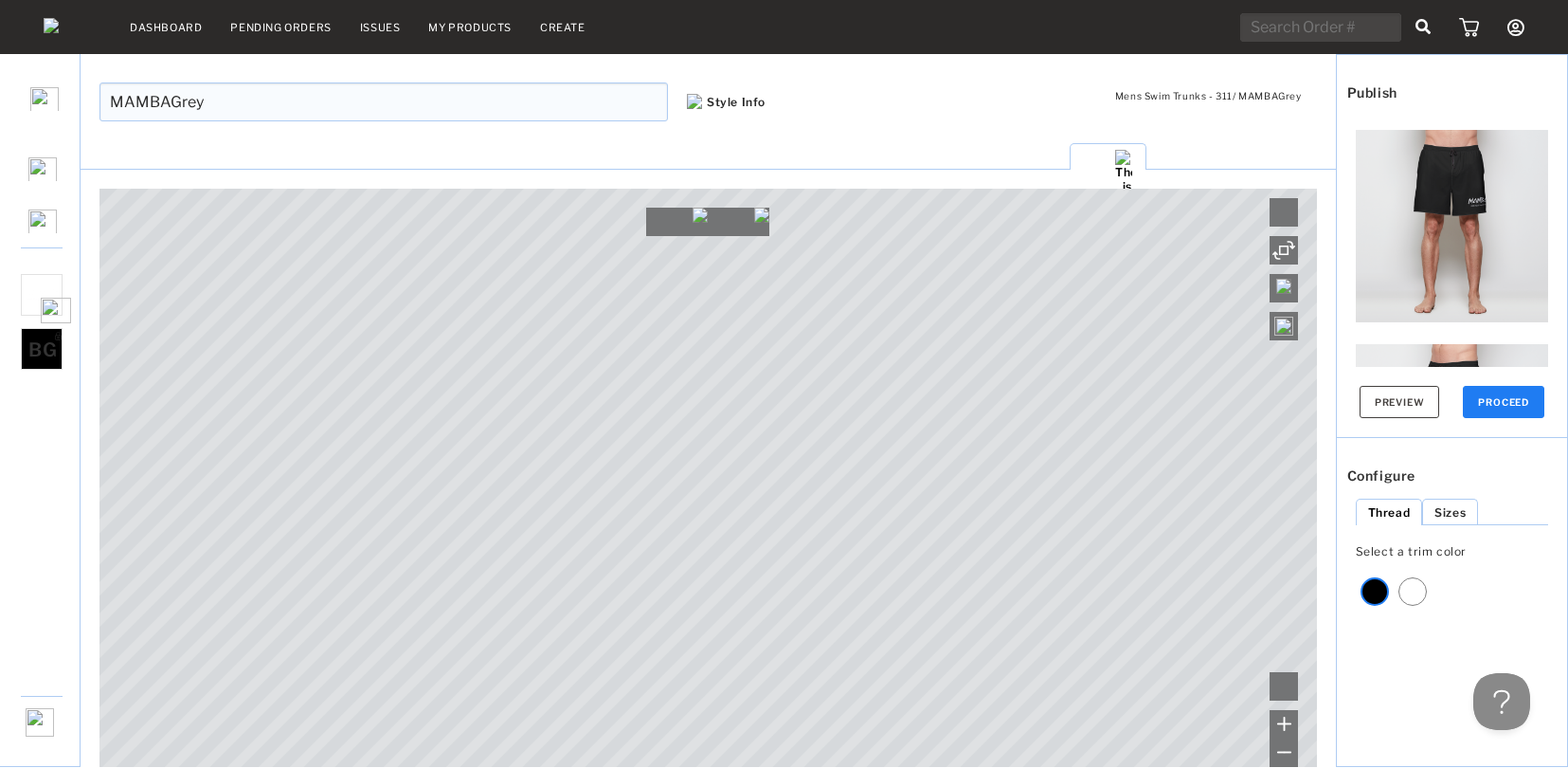
click at [54, 362] on span "BG" at bounding box center [43, 350] width 29 height 23
type input "#000000"
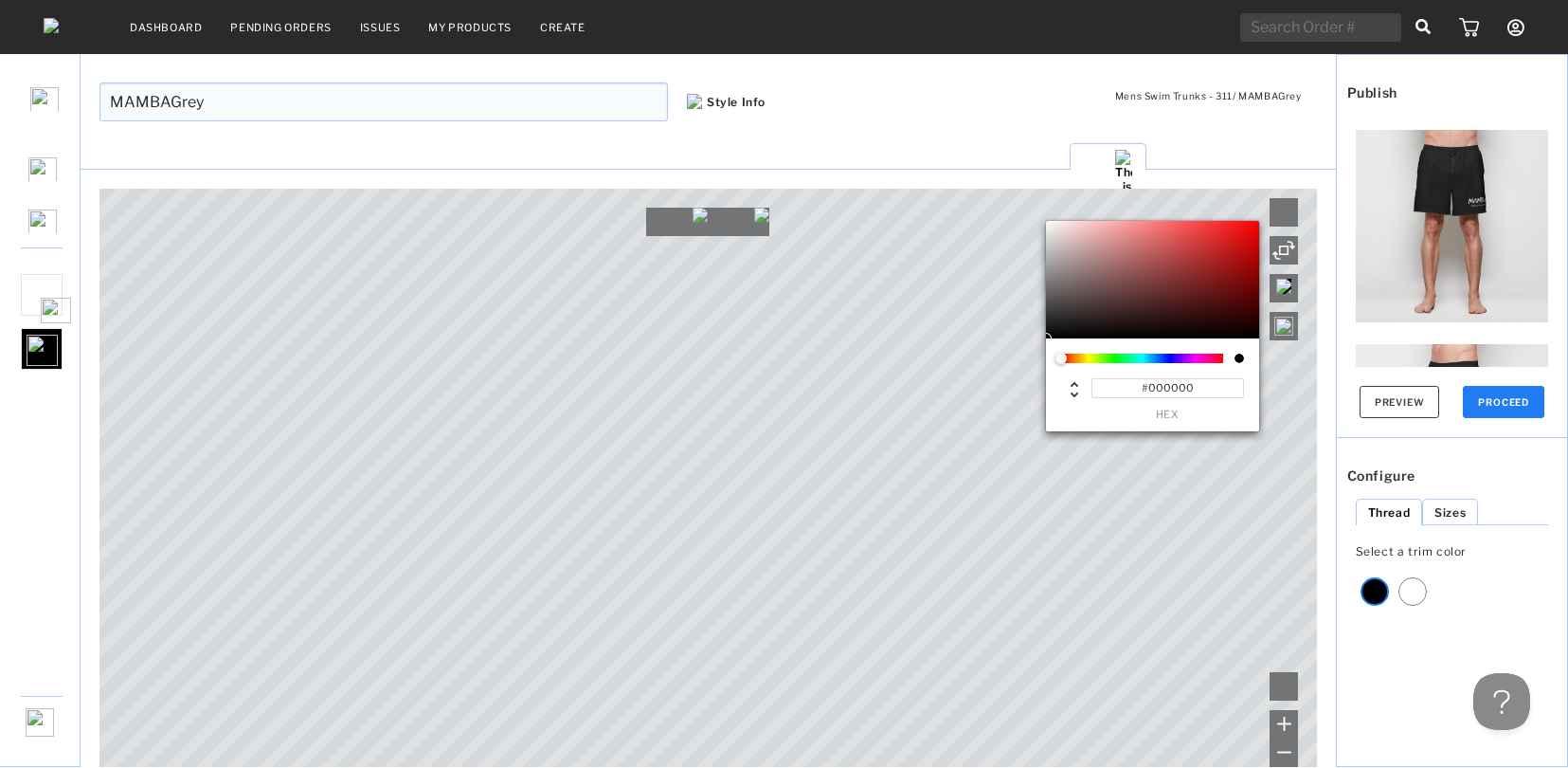
click at [1146, 395] on input "#000000" at bounding box center [1168, 387] width 153 height 20
paste input "#80808"
type input "##808080"
drag, startPoint x: 1151, startPoint y: 385, endPoint x: 1159, endPoint y: 444, distance: 59.5
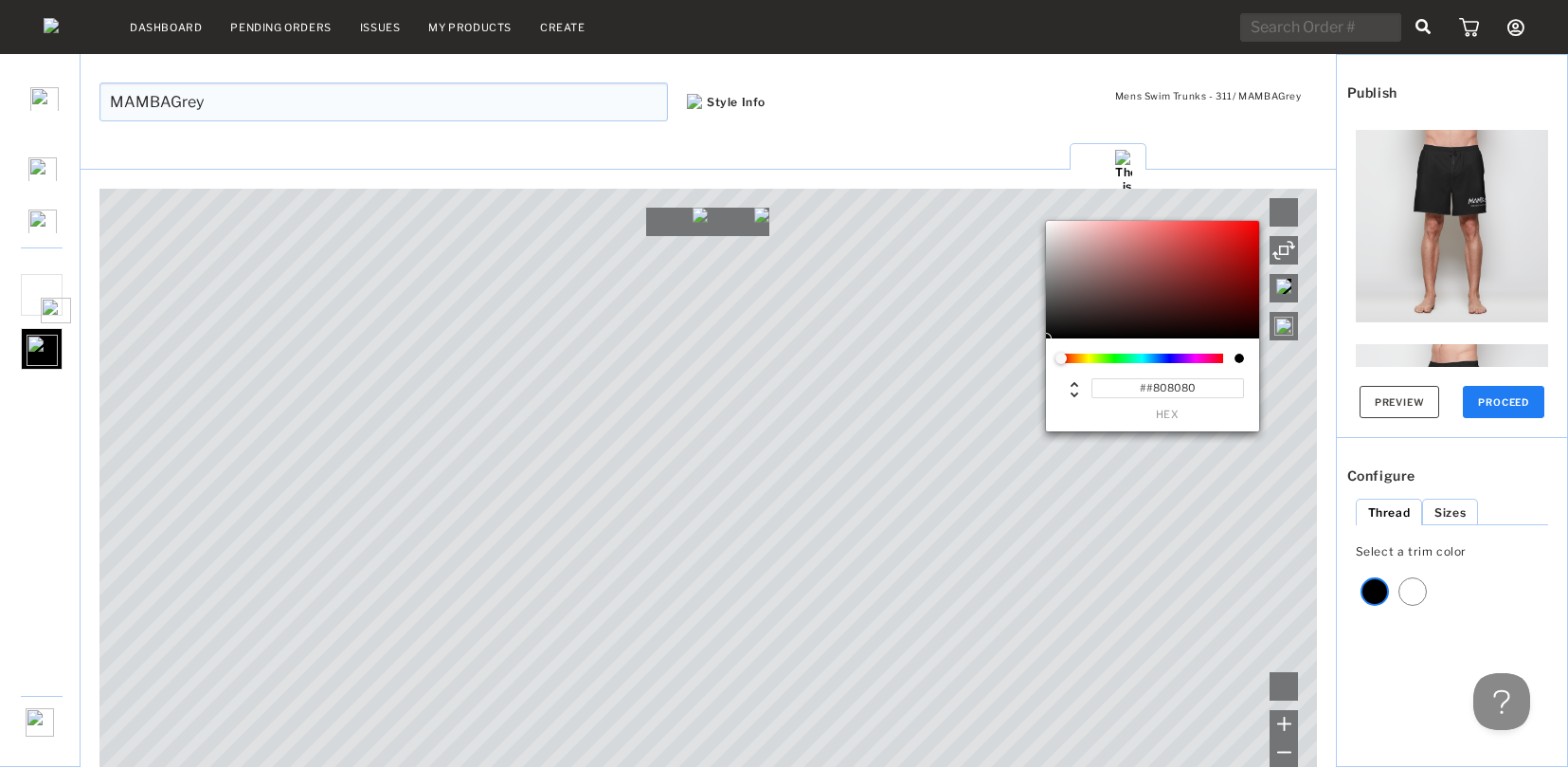
click at [1151, 386] on input "##808080" at bounding box center [1168, 387] width 153 height 20
type input "#808080"
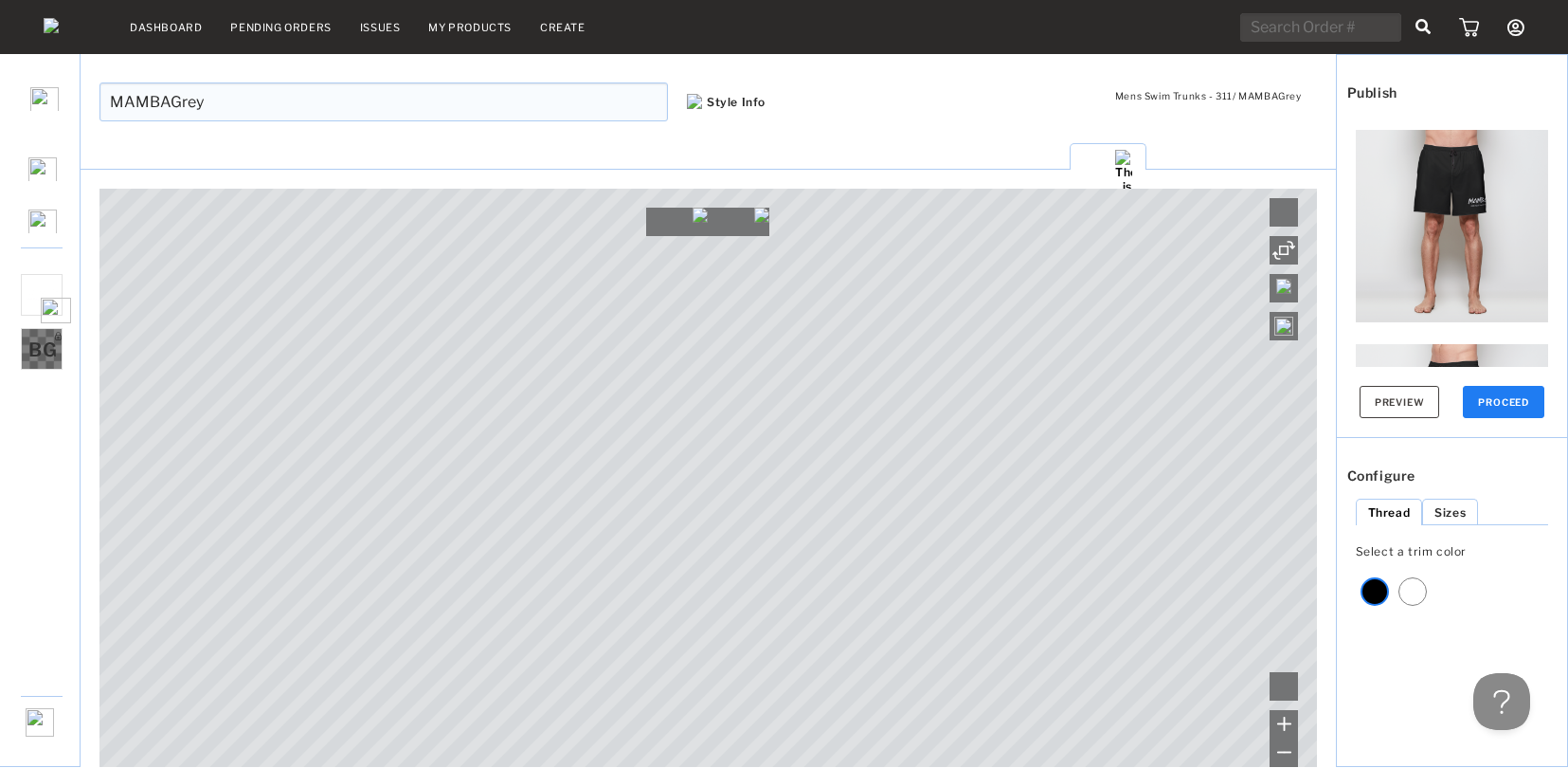
click at [1186, 172] on div "Pockets Back Front Canvas is empty Drag/Drop File or Click to Begin Please use …" at bounding box center [708, 454] width 1255 height 625
click at [1184, 243] on li "Back" at bounding box center [1187, 256] width 68 height 27
drag, startPoint x: 1094, startPoint y: 158, endPoint x: 1274, endPoint y: 157, distance: 180.0
click at [1095, 251] on span "Front" at bounding box center [1098, 257] width 32 height 14
click at [1274, 251] on span "Pockets" at bounding box center [1266, 257] width 48 height 14
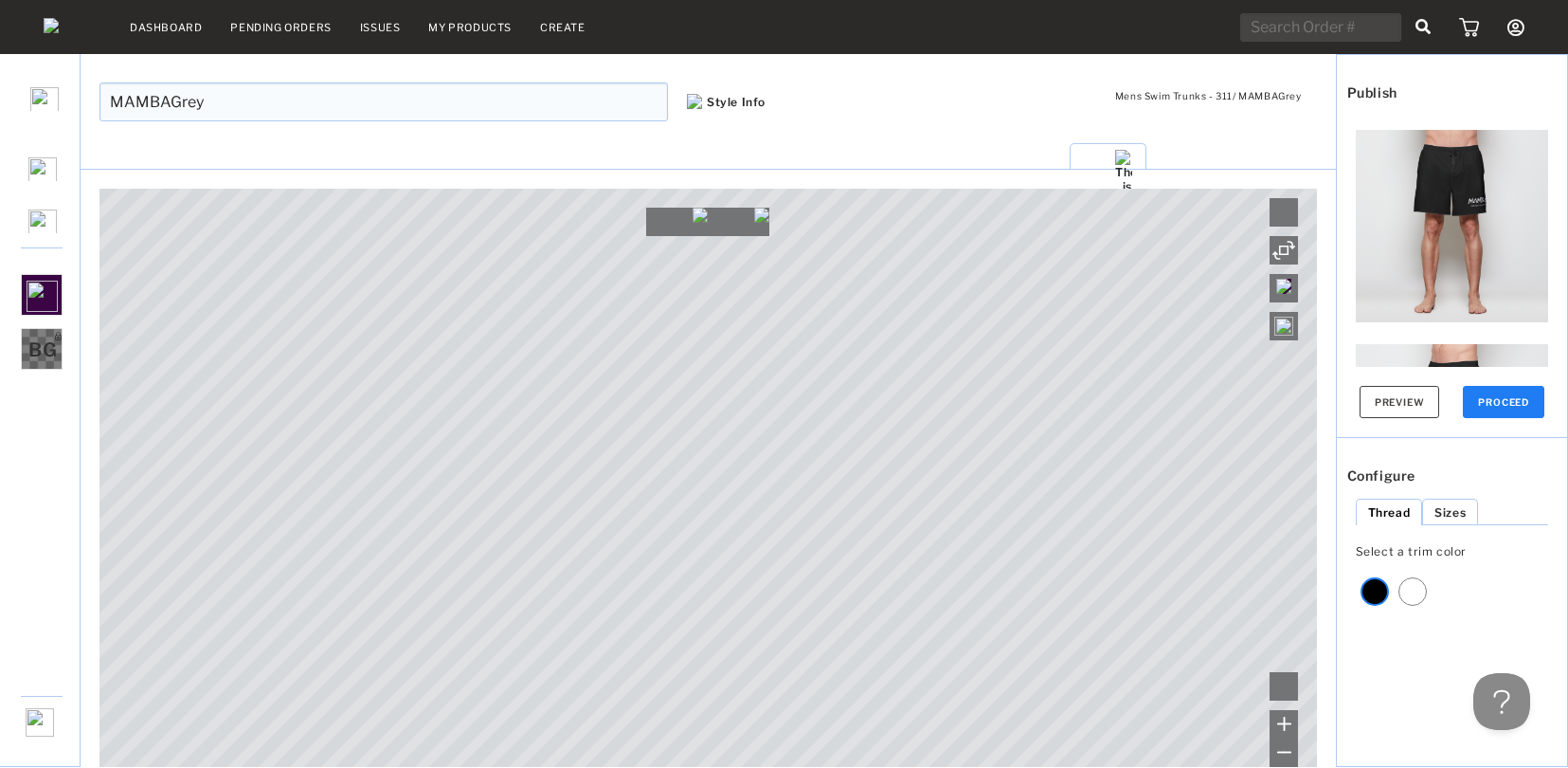
click at [1287, 294] on img at bounding box center [1284, 286] width 15 height 15
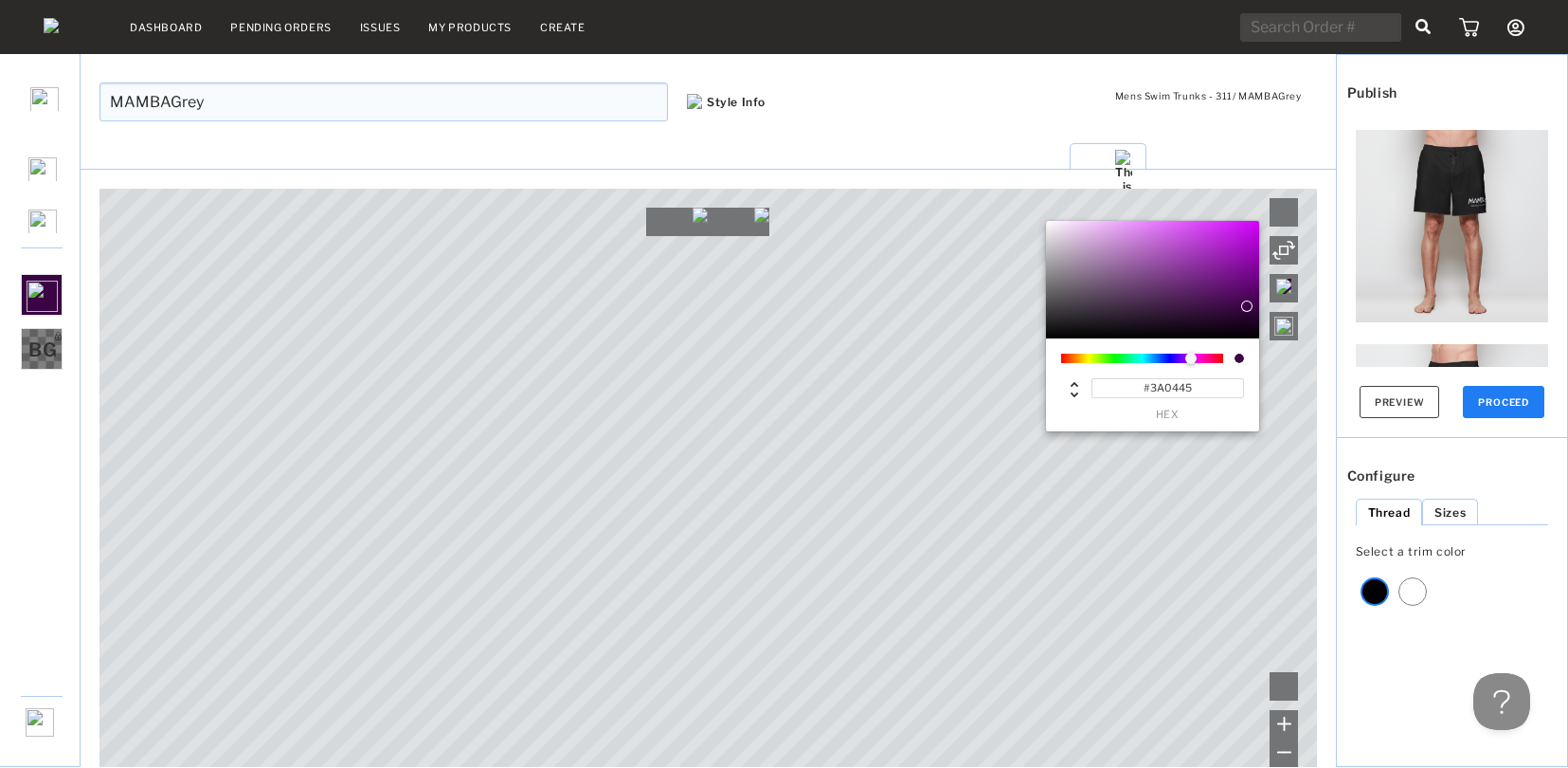
click at [1197, 402] on div "#3A0445 hex" at bounding box center [1168, 399] width 153 height 42
drag, startPoint x: 1198, startPoint y: 392, endPoint x: 1152, endPoint y: 391, distance: 46.0
click at [1152, 391] on input "#3A0445" at bounding box center [1168, 387] width 153 height 20
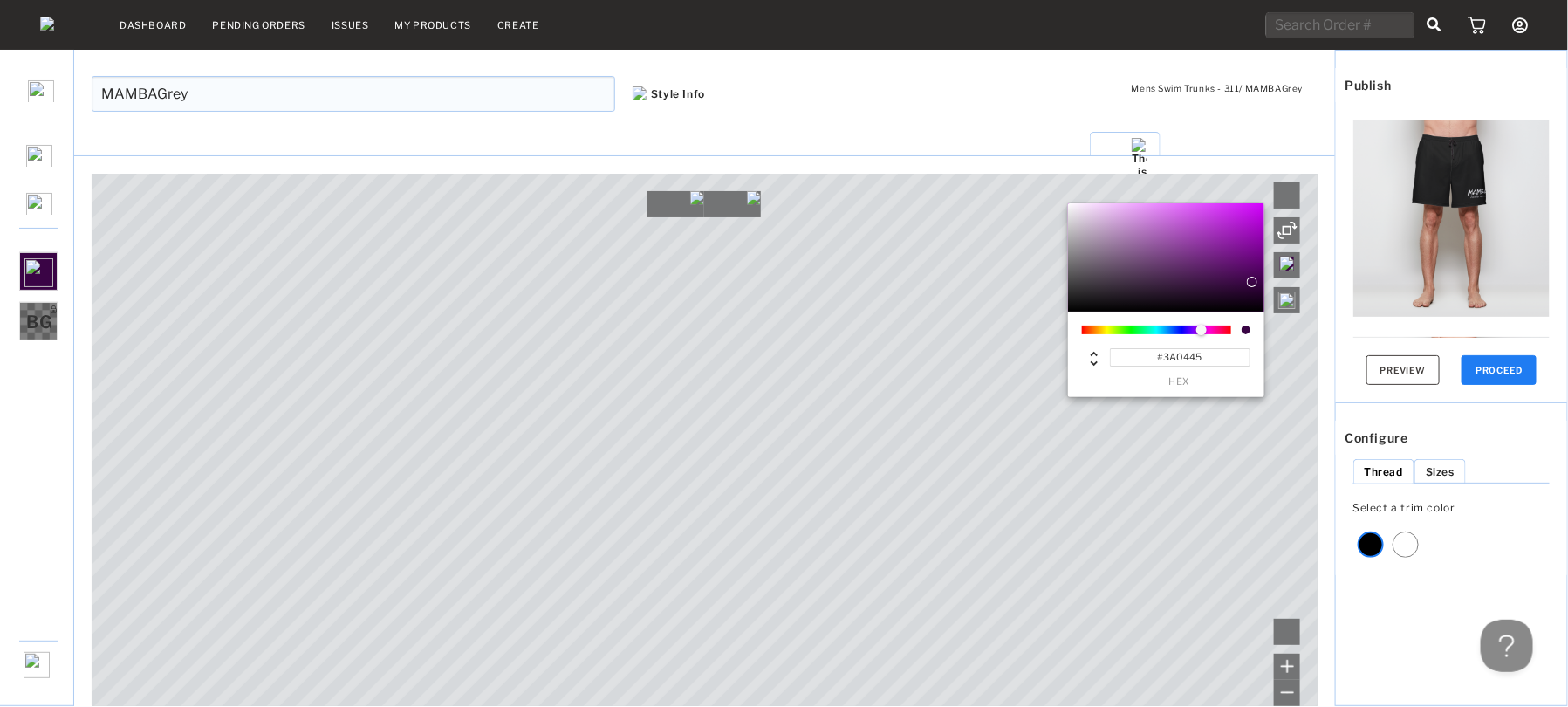
click at [1183, 357] on input "#3A0445" at bounding box center [1181, 357] width 141 height 18
click at [1095, 153] on li "Front" at bounding box center [1125, 144] width 70 height 25
click at [1099, 145] on li "Front" at bounding box center [1125, 144] width 70 height 25
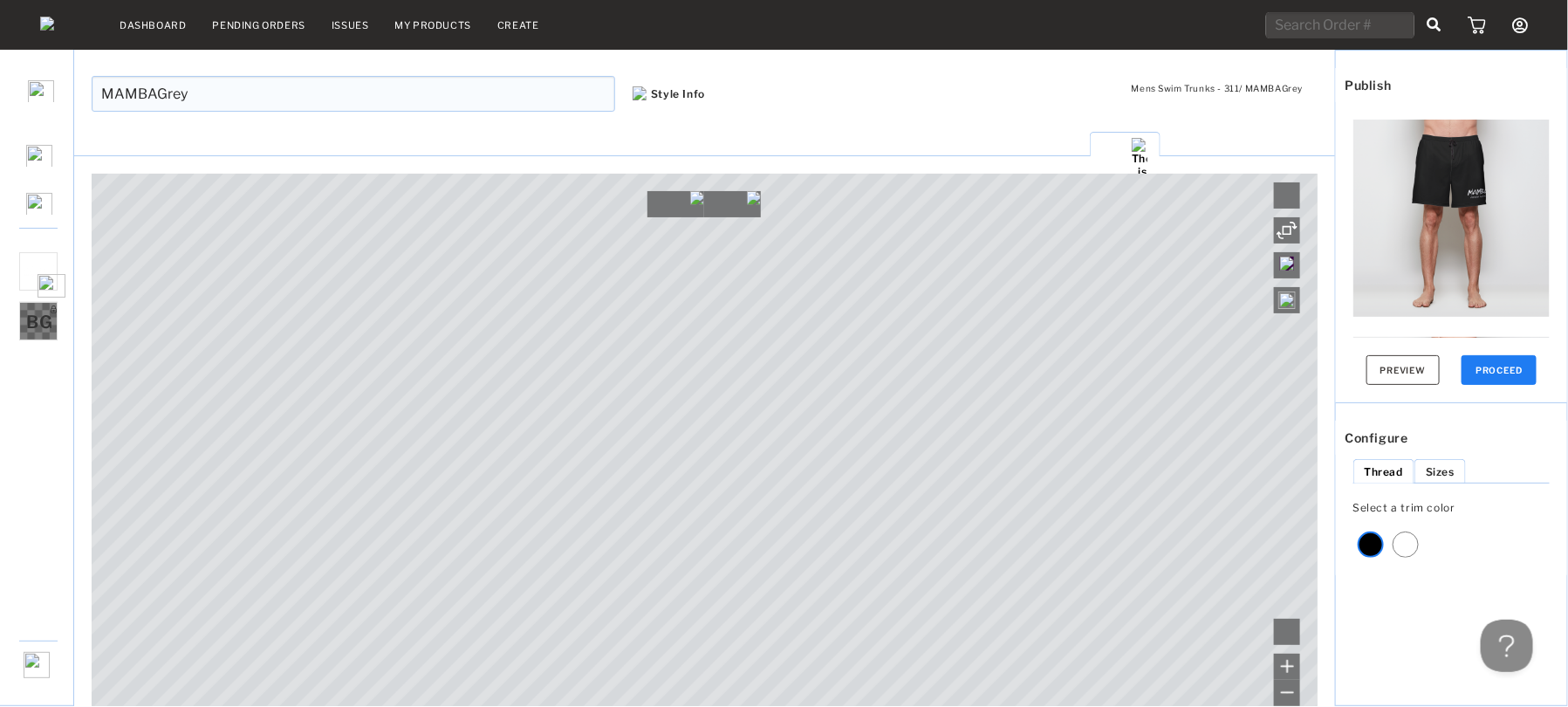
click at [33, 332] on span "BG" at bounding box center [40, 322] width 26 height 21
type input "#808080"
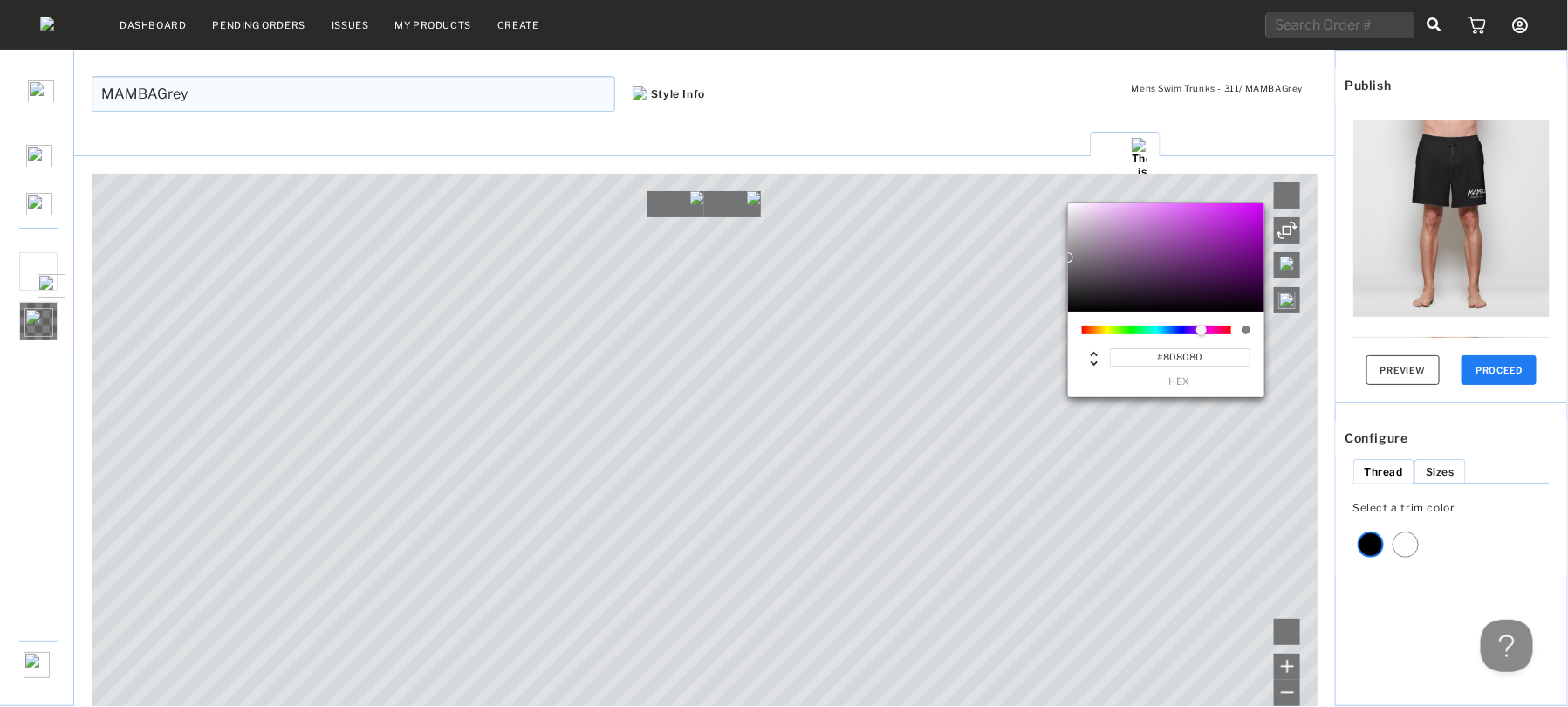
click at [1168, 354] on input "#808080" at bounding box center [1181, 357] width 141 height 18
type input "#a6"
type input "#AA66AA"
type input "#a6a6a"
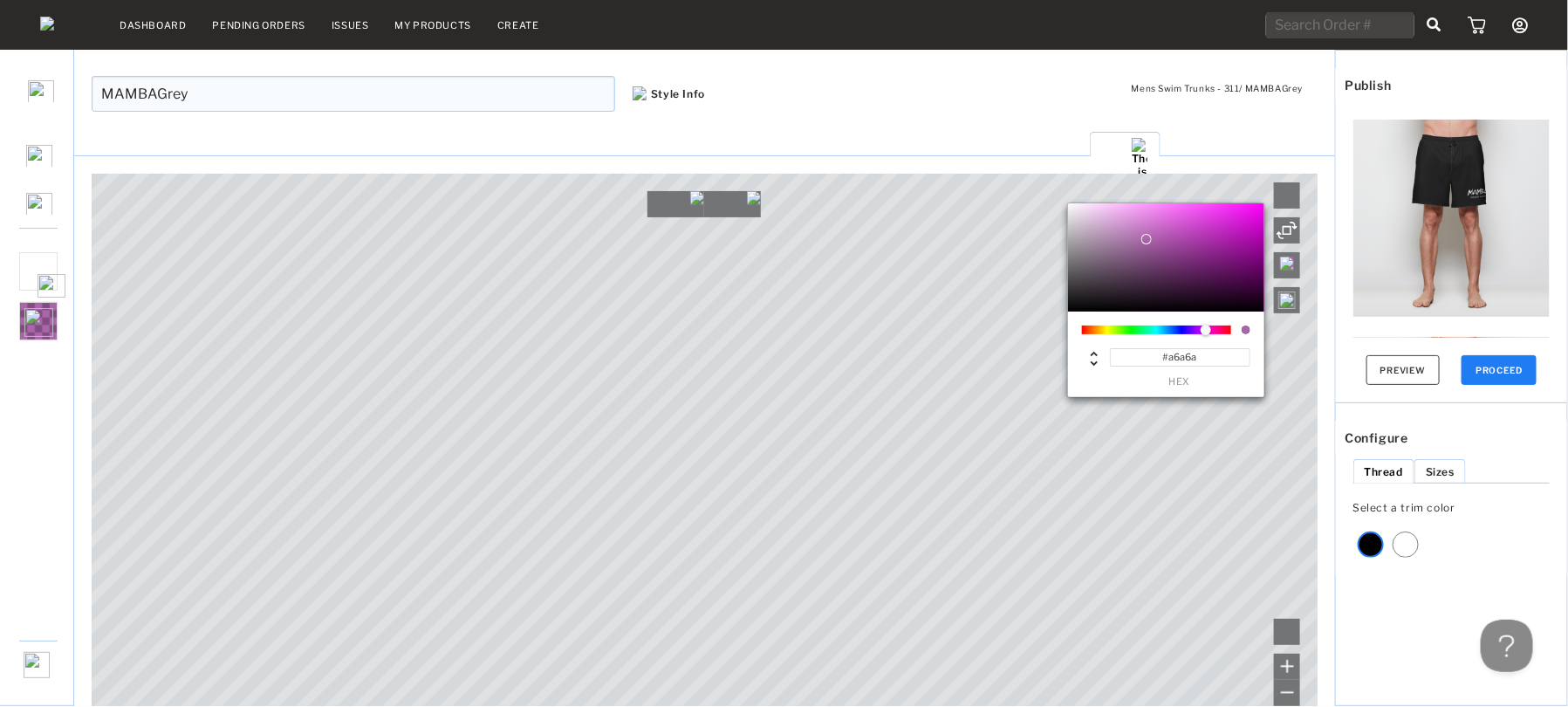
type input "#A6A6A6"
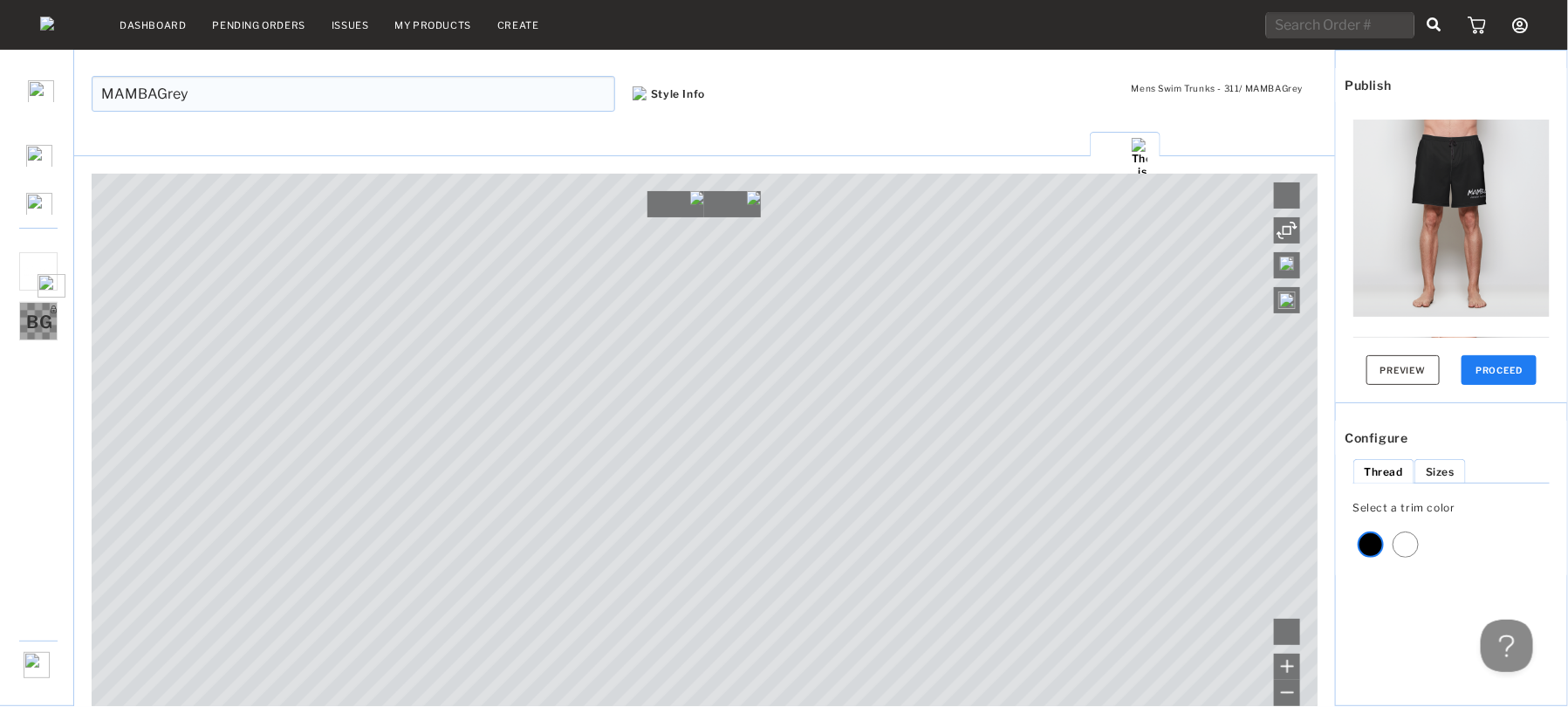
click at [1185, 224] on li "Back" at bounding box center [1198, 236] width 63 height 25
click at [1123, 132] on li "Front" at bounding box center [1125, 144] width 70 height 25
click at [52, 151] on link at bounding box center [36, 151] width 73 height 74
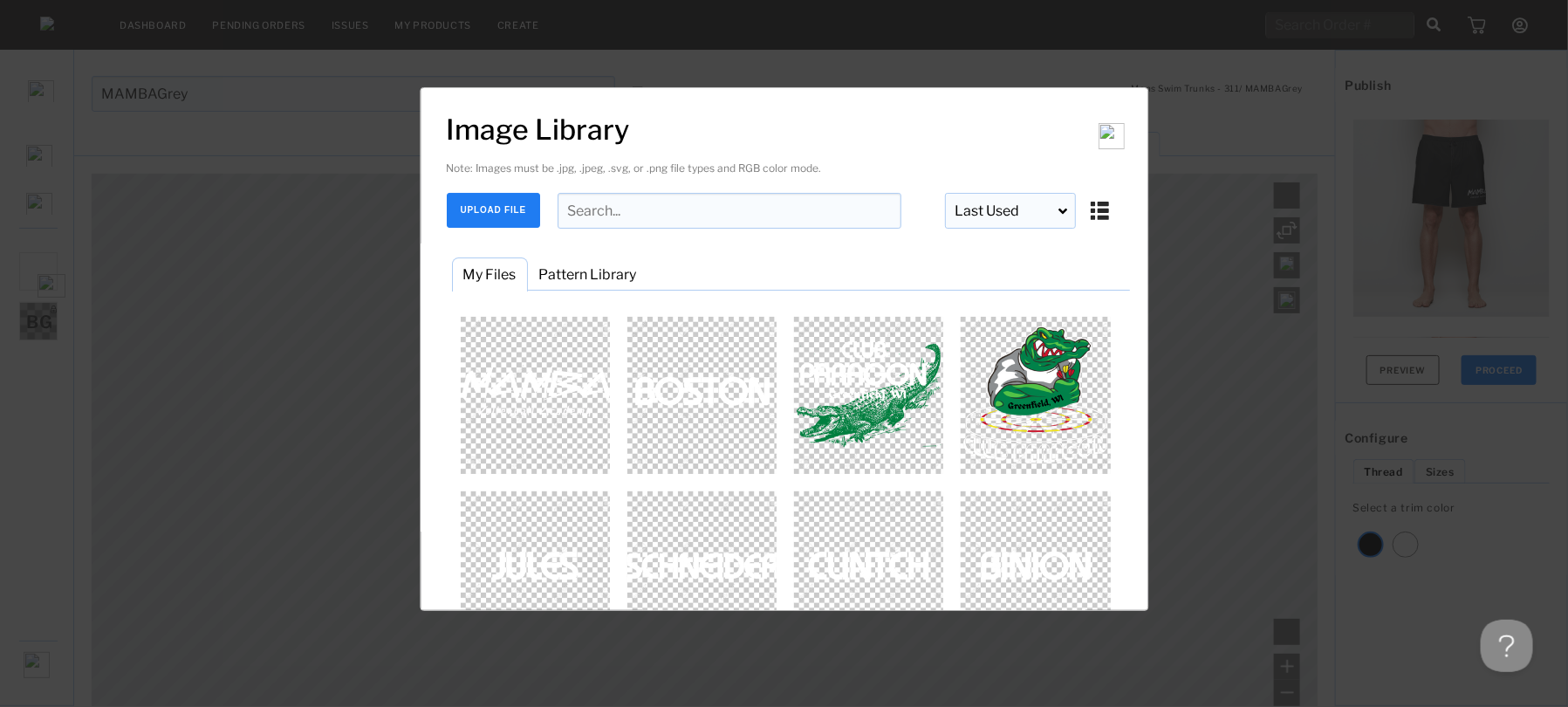
click at [490, 218] on button "UPLOAD FILE" at bounding box center [493, 210] width 93 height 35
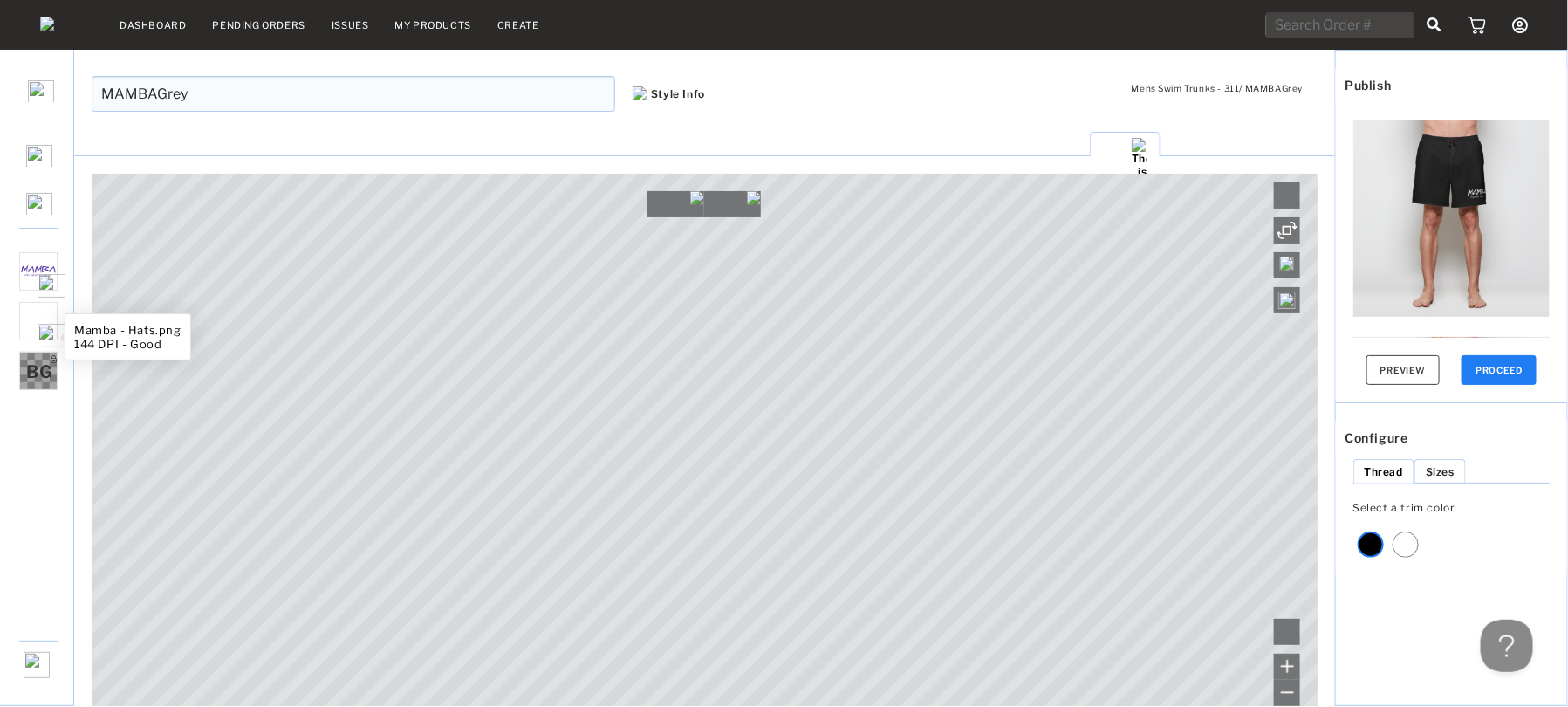
click at [47, 344] on img at bounding box center [52, 335] width 28 height 24
click at [1443, 367] on button "PROCEED" at bounding box center [1498, 370] width 75 height 30
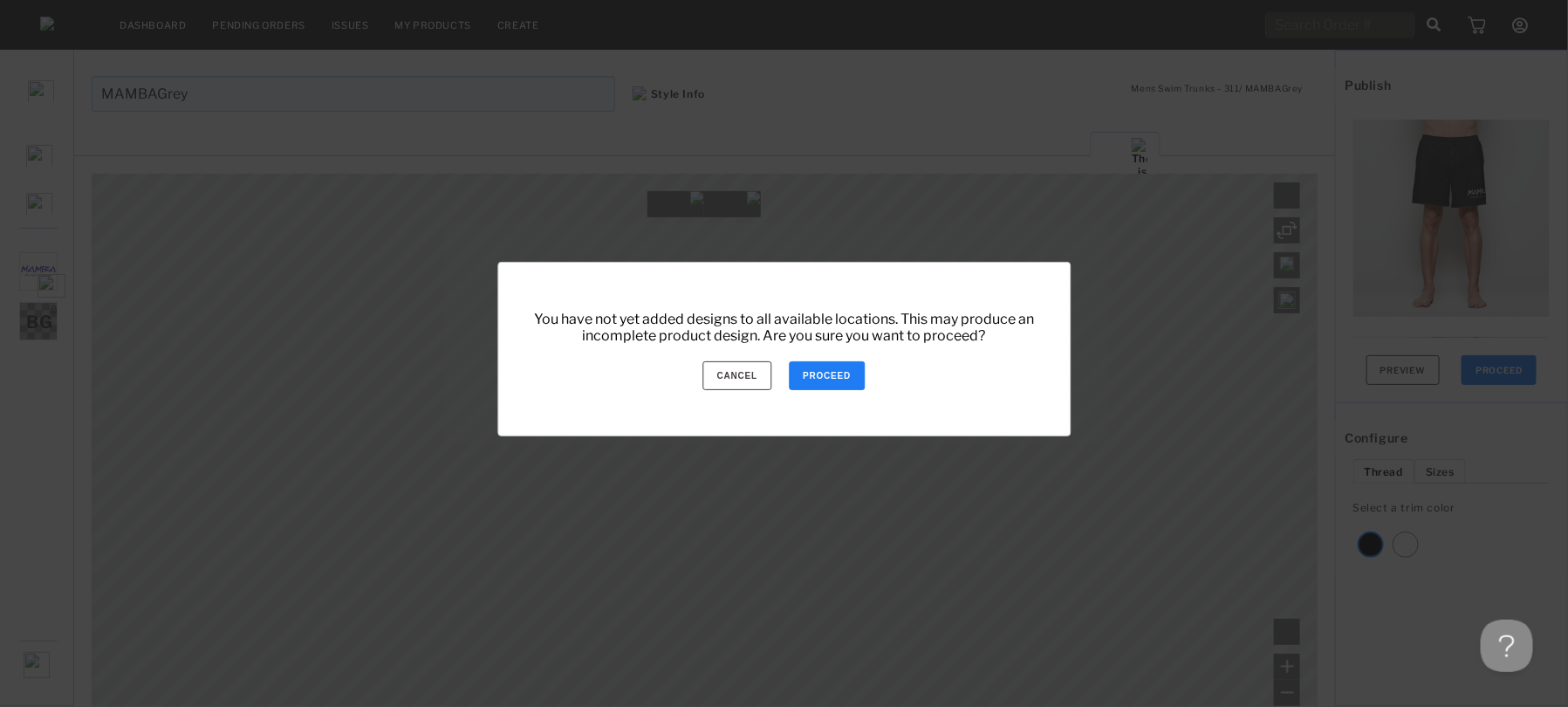
click at [848, 377] on button "PROCEED" at bounding box center [827, 375] width 76 height 29
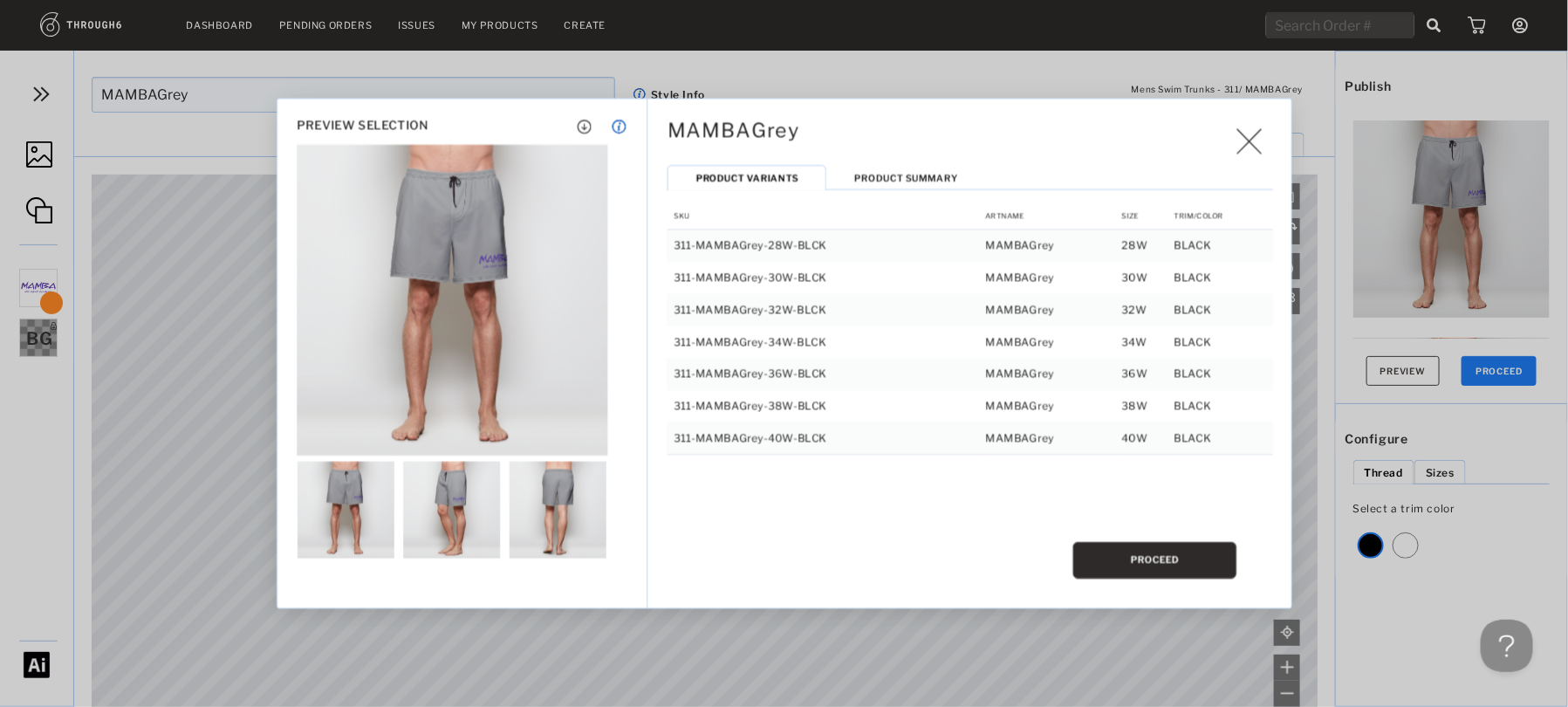
click at [1173, 560] on button "PROCEED" at bounding box center [1155, 561] width 164 height 37
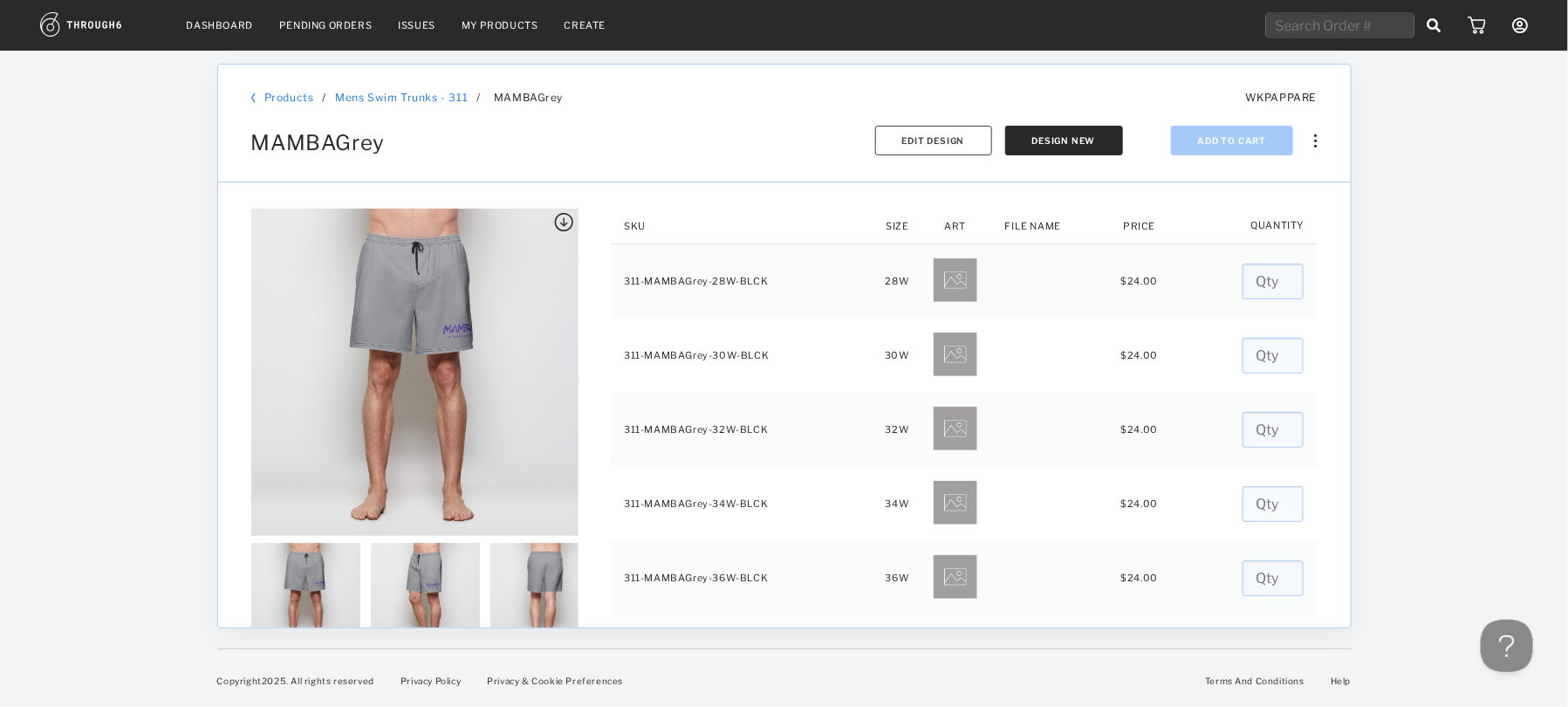
drag, startPoint x: 561, startPoint y: 223, endPoint x: 557, endPoint y: 232, distance: 9.8
click at [558, 232] on div at bounding box center [424, 486] width 360 height 555
click at [563, 226] on img at bounding box center [563, 223] width 19 height 19
